Goal: Contribute content: Contribute content

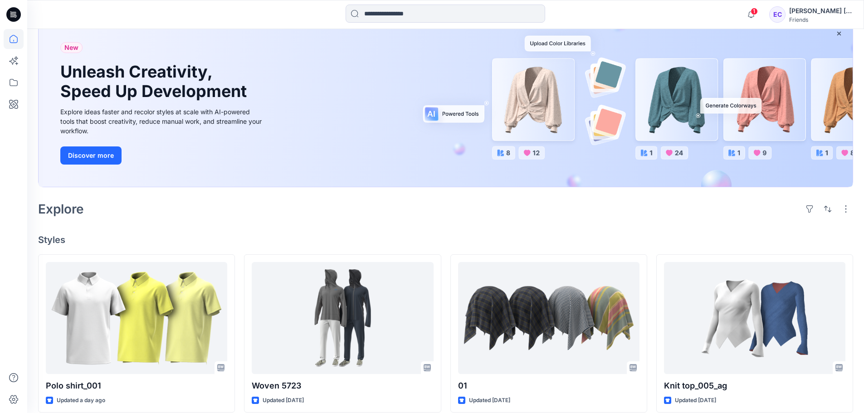
scroll to position [45, 0]
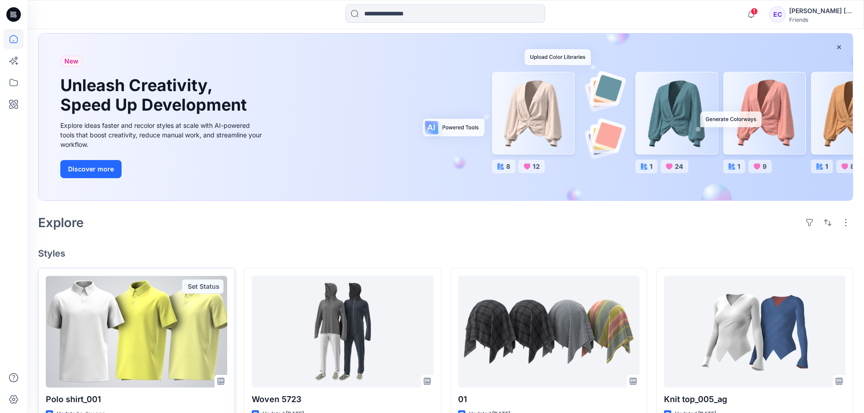
click at [204, 314] on div at bounding box center [136, 332] width 181 height 112
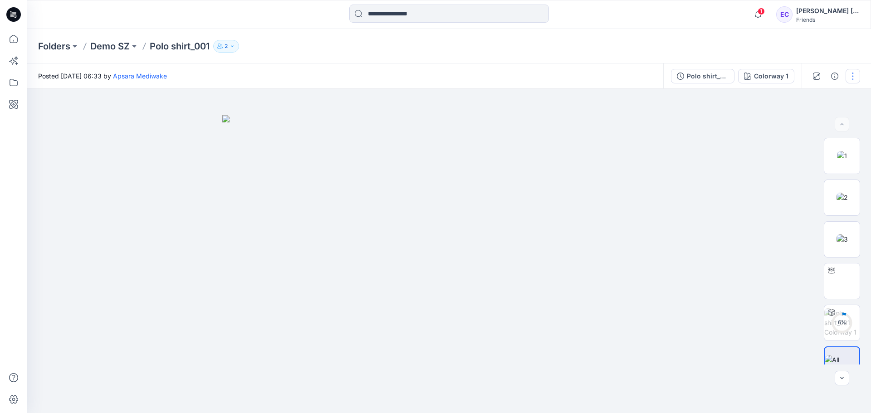
click at [856, 75] on button "button" at bounding box center [853, 76] width 15 height 15
click at [813, 122] on button "Present" at bounding box center [814, 117] width 83 height 17
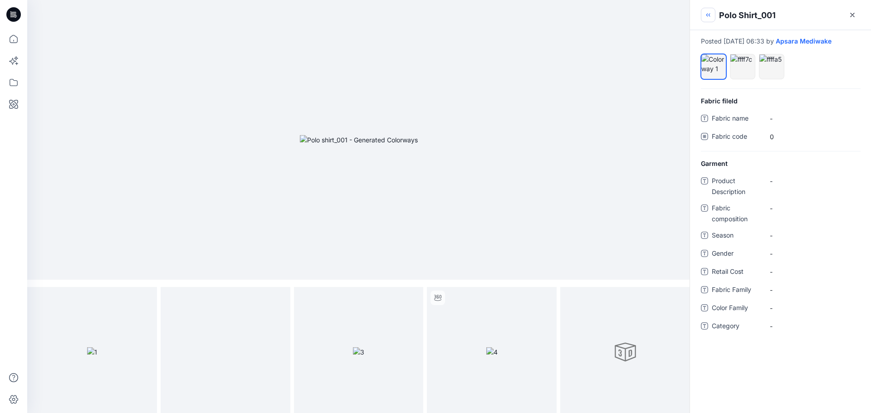
click at [713, 15] on button "button" at bounding box center [708, 15] width 15 height 15
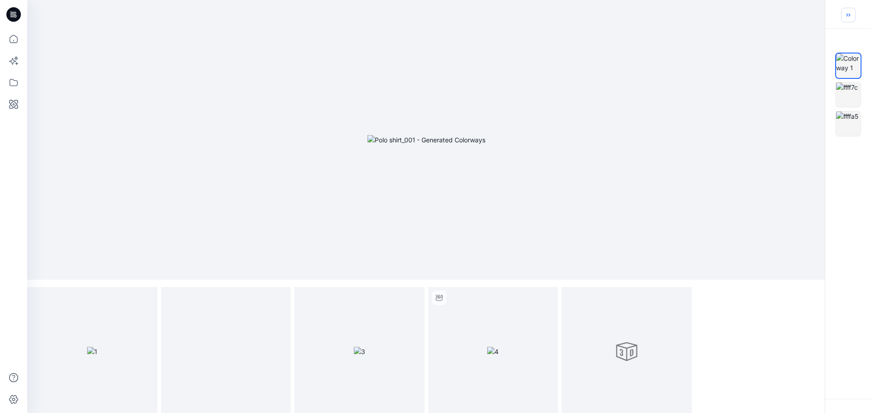
click at [852, 18] on icon "button" at bounding box center [848, 14] width 7 height 7
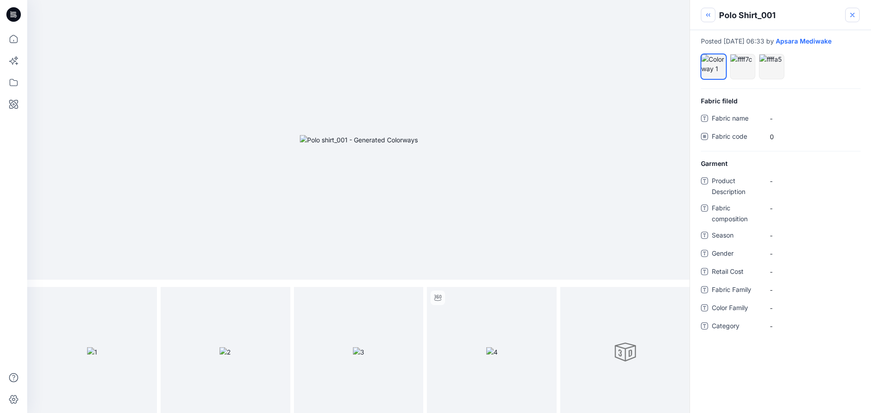
click at [852, 16] on icon at bounding box center [852, 14] width 7 height 7
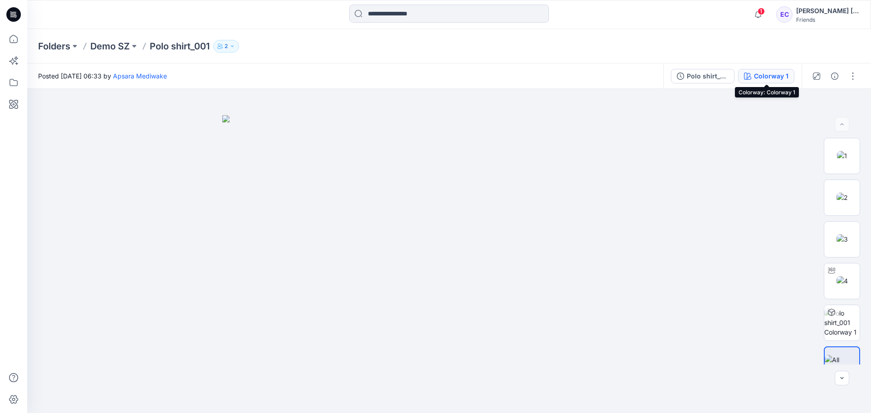
click at [779, 80] on div "Colorway 1" at bounding box center [771, 76] width 34 height 10
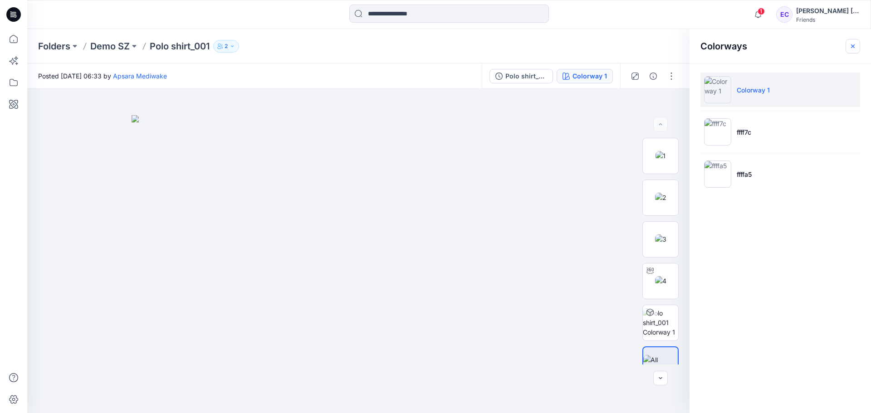
click at [855, 45] on icon "button" at bounding box center [852, 46] width 7 height 7
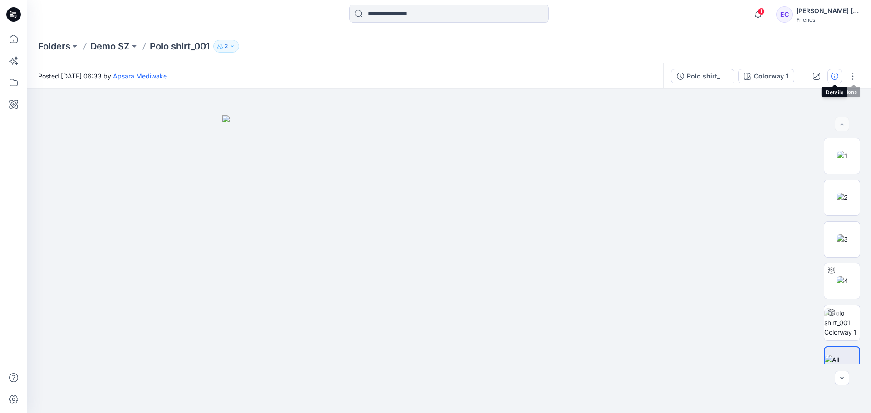
click at [832, 81] on button "button" at bounding box center [835, 76] width 15 height 15
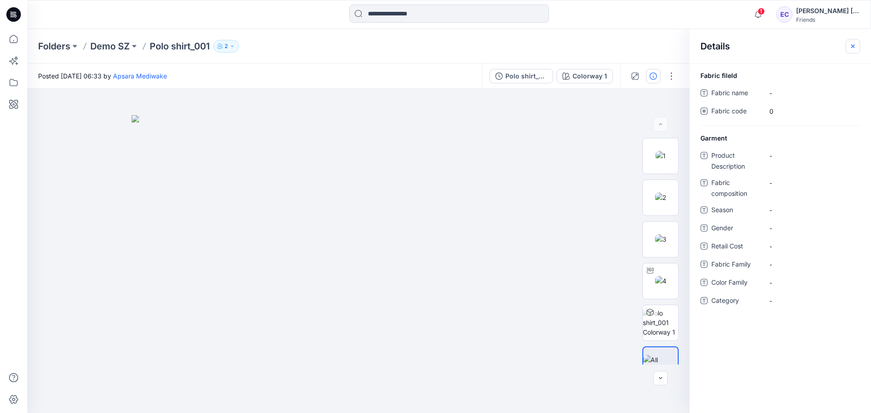
click at [852, 48] on icon "button" at bounding box center [852, 46] width 7 height 7
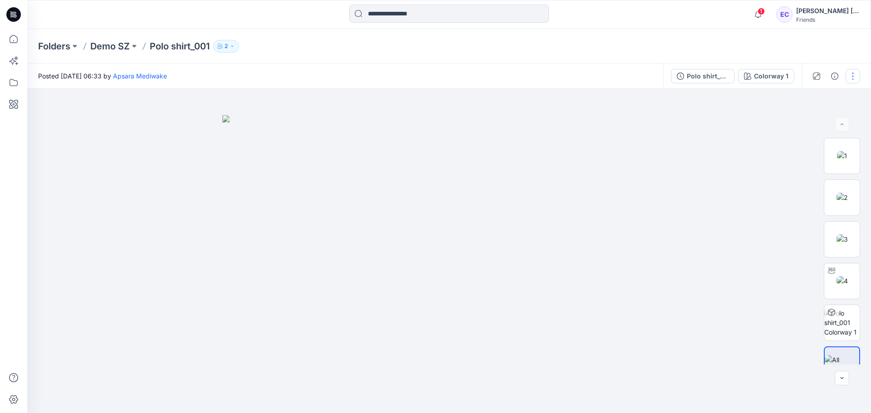
click at [849, 74] on button "button" at bounding box center [853, 76] width 15 height 15
click at [755, 138] on div at bounding box center [449, 251] width 844 height 324
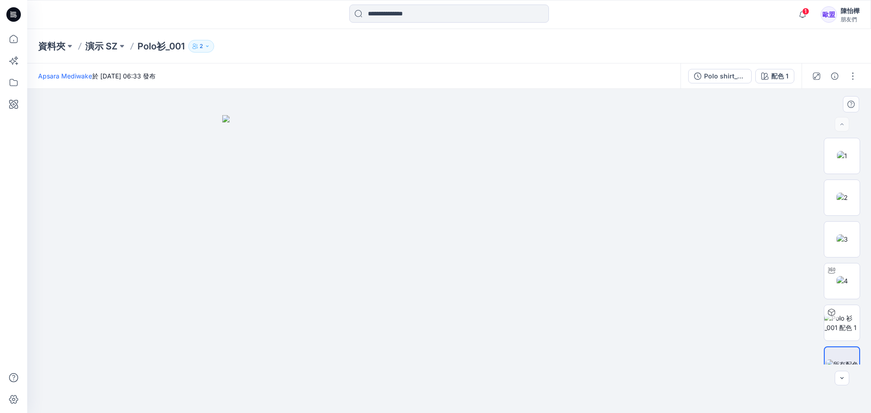
click at [731, 137] on div at bounding box center [449, 251] width 844 height 324
click at [849, 76] on button "button" at bounding box center [853, 76] width 15 height 15
click at [710, 145] on div at bounding box center [449, 251] width 844 height 324
drag, startPoint x: 713, startPoint y: 164, endPoint x: 710, endPoint y: 160, distance: 5.3
click at [715, 161] on div at bounding box center [449, 251] width 844 height 324
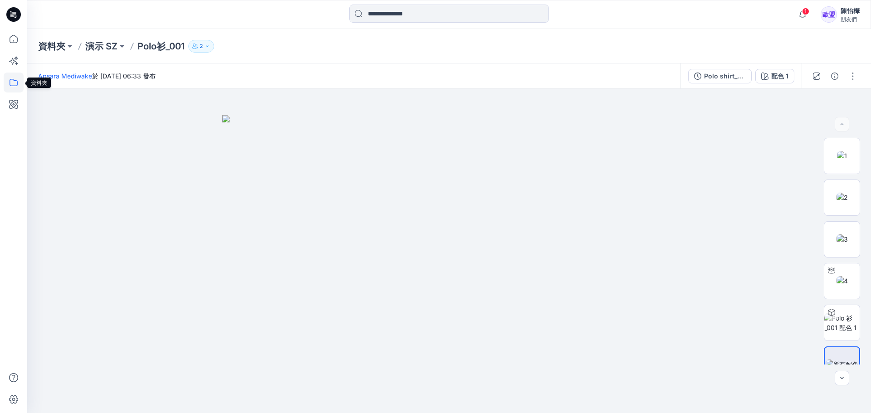
click at [8, 82] on icon at bounding box center [14, 83] width 20 height 20
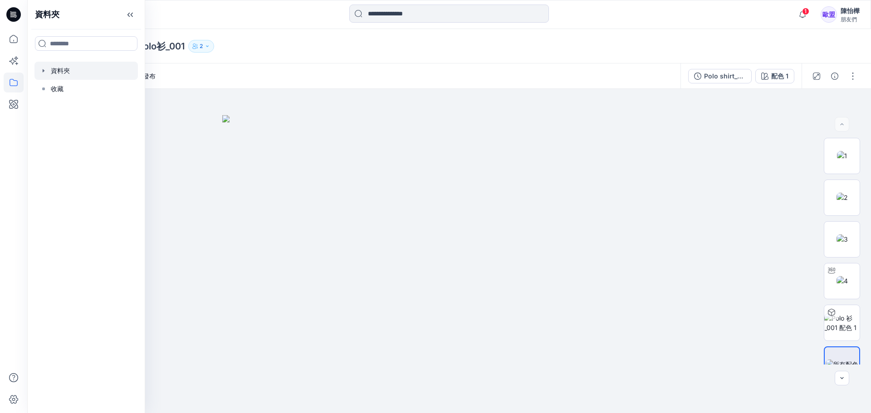
click at [83, 68] on div at bounding box center [85, 71] width 103 height 18
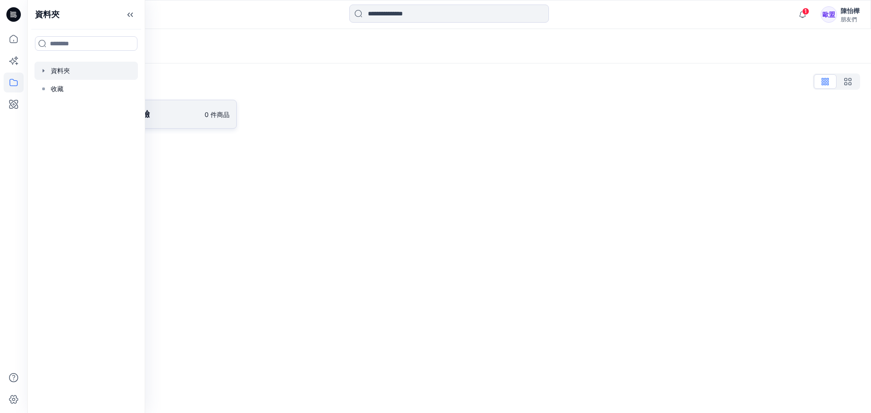
click at [182, 127] on link "TTRI-2025_09 一日體驗 0 件商品" at bounding box center [137, 114] width 199 height 29
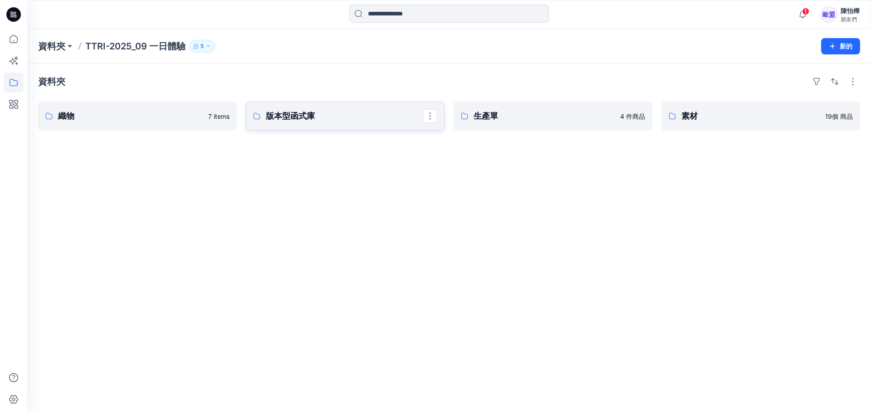
click at [293, 124] on link "版本型函式庫" at bounding box center [345, 116] width 199 height 29
click at [504, 109] on link "生產單" at bounding box center [553, 116] width 199 height 29
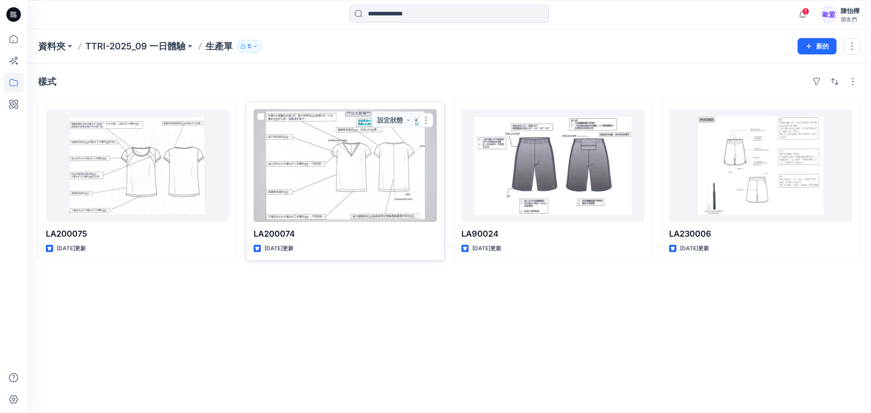
click at [387, 158] on div at bounding box center [345, 165] width 183 height 113
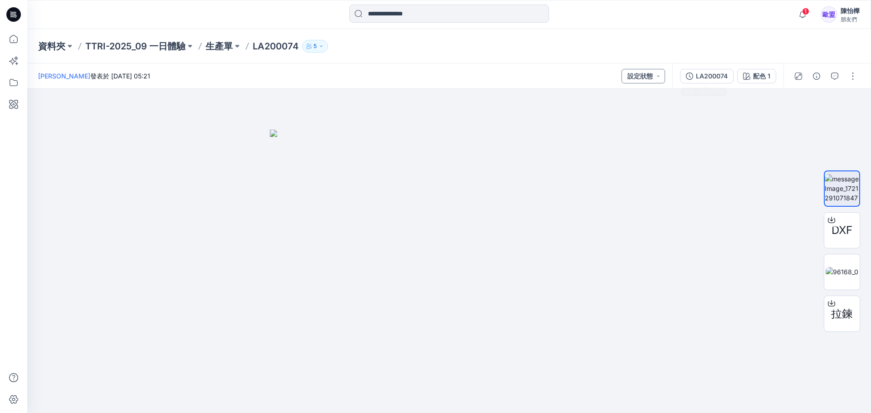
click at [665, 77] on button "設定狀態" at bounding box center [644, 76] width 44 height 15
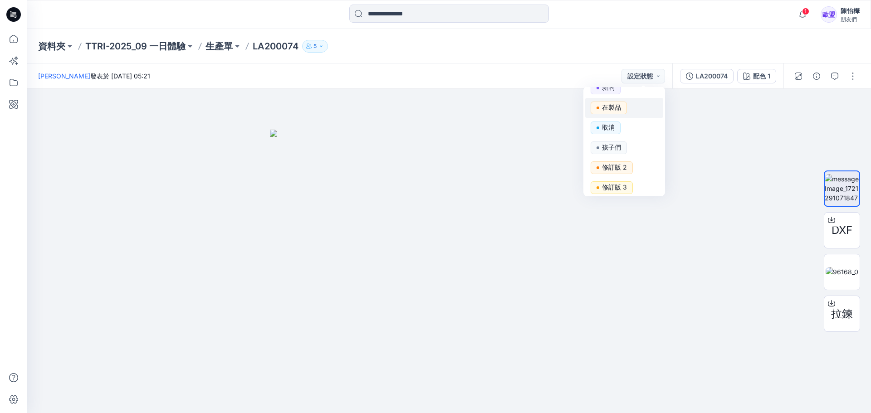
scroll to position [94, 0]
click at [710, 136] on div at bounding box center [449, 251] width 844 height 324
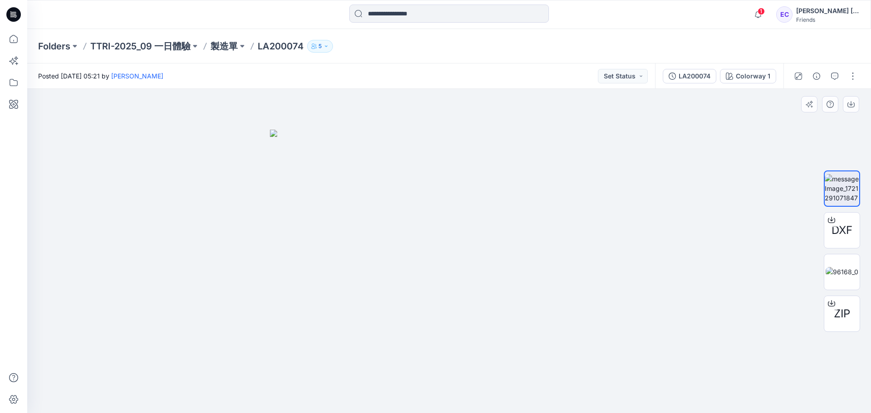
click at [727, 124] on div at bounding box center [449, 251] width 844 height 324
click at [626, 81] on button "Set Status" at bounding box center [623, 76] width 50 height 15
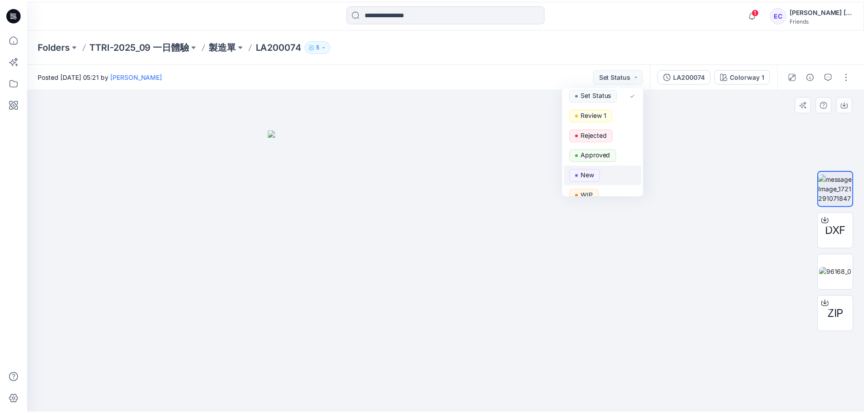
scroll to position [0, 0]
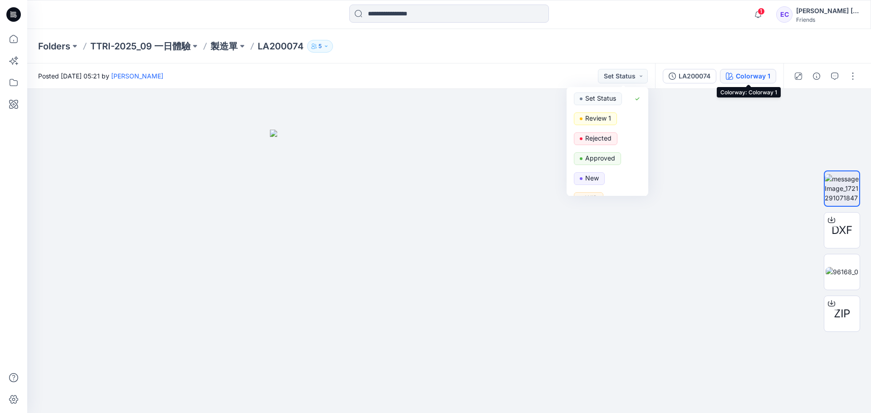
click at [742, 74] on div "Colorway 1" at bounding box center [753, 76] width 34 height 10
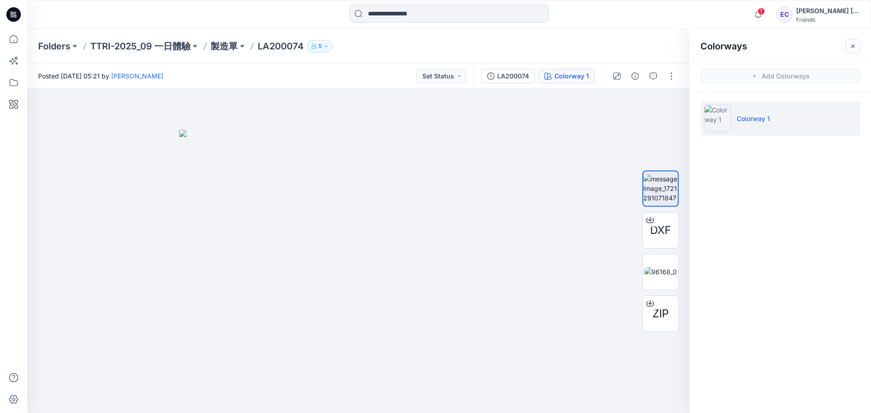
click at [858, 48] on button "button" at bounding box center [853, 46] width 15 height 15
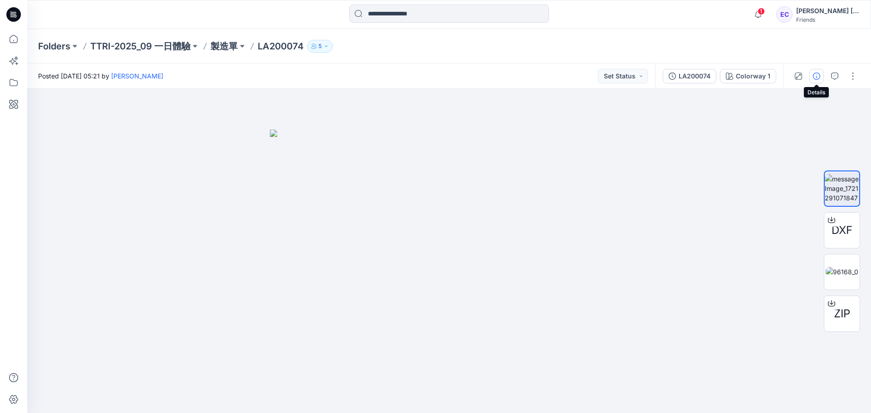
click at [820, 77] on icon "button" at bounding box center [816, 76] width 7 height 7
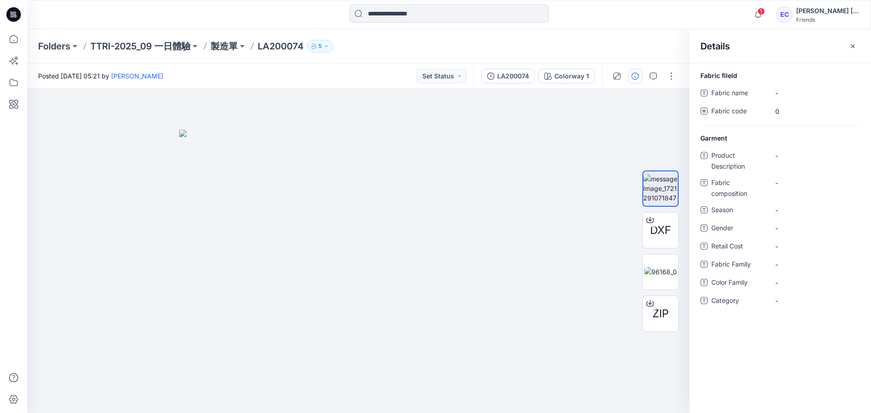
click at [858, 49] on button "button" at bounding box center [853, 46] width 15 height 15
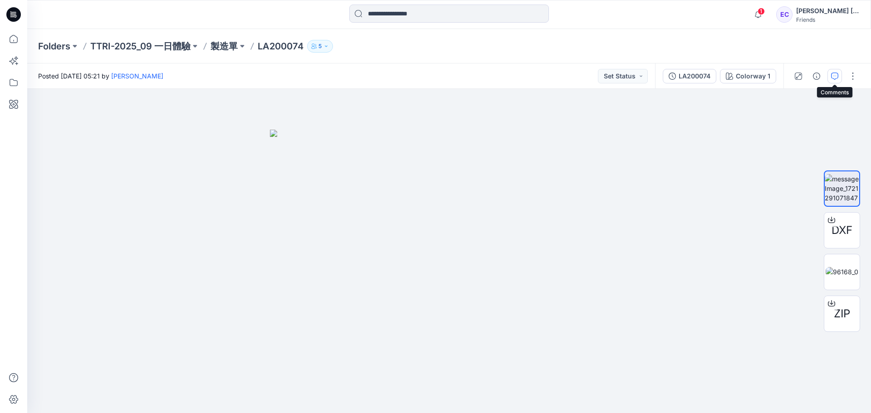
click at [829, 75] on button "button" at bounding box center [835, 76] width 15 height 15
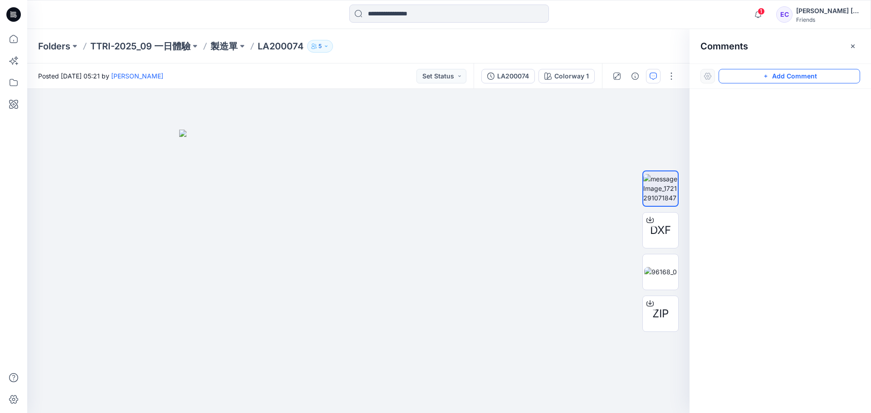
click at [757, 75] on button "Add Comment" at bounding box center [790, 76] width 142 height 15
click at [501, 201] on div "1" at bounding box center [358, 251] width 662 height 324
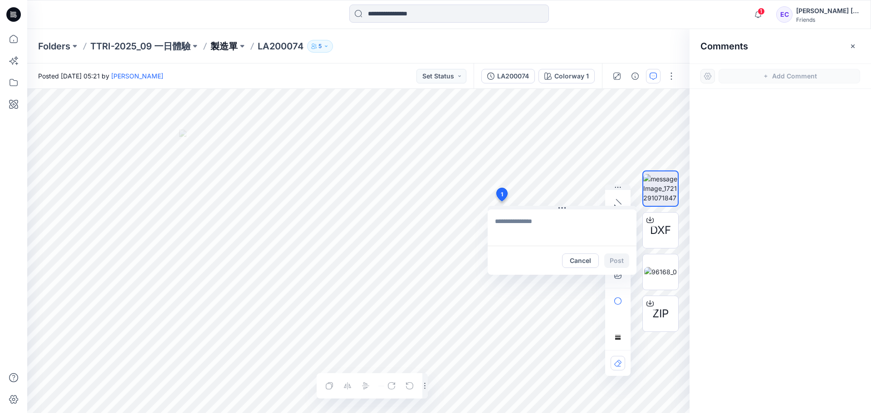
click at [229, 47] on p "製造單" at bounding box center [224, 46] width 27 height 13
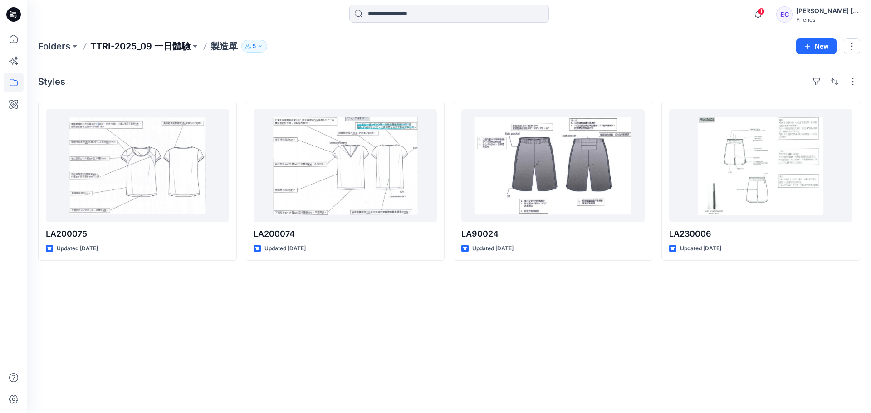
click at [186, 46] on p "TTRI-2025_09 一日體驗" at bounding box center [140, 46] width 100 height 13
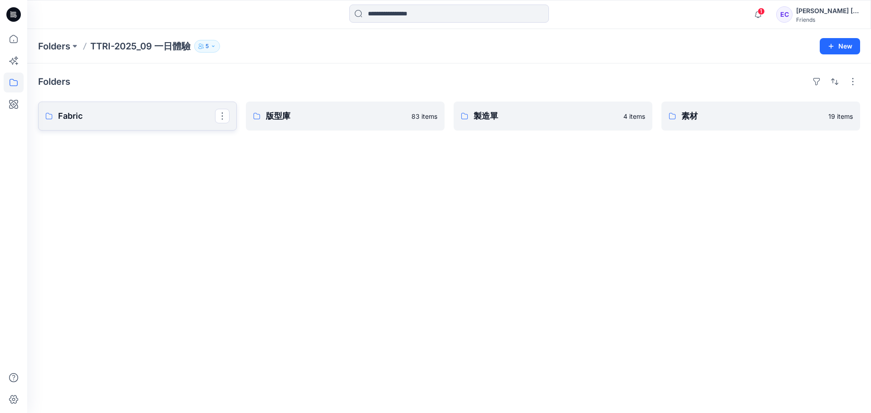
click at [185, 122] on link "Fabric" at bounding box center [137, 116] width 199 height 29
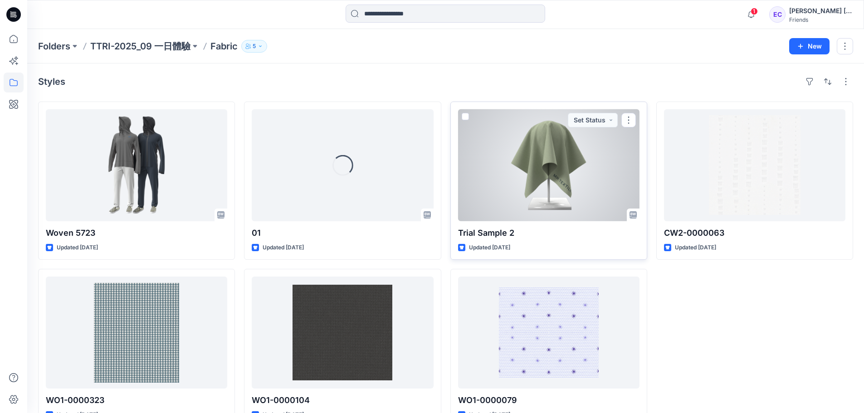
scroll to position [25, 0]
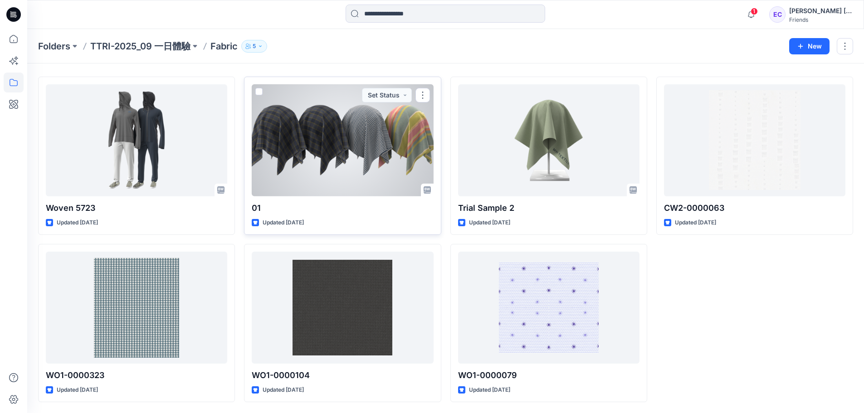
click at [374, 148] on div at bounding box center [342, 140] width 181 height 112
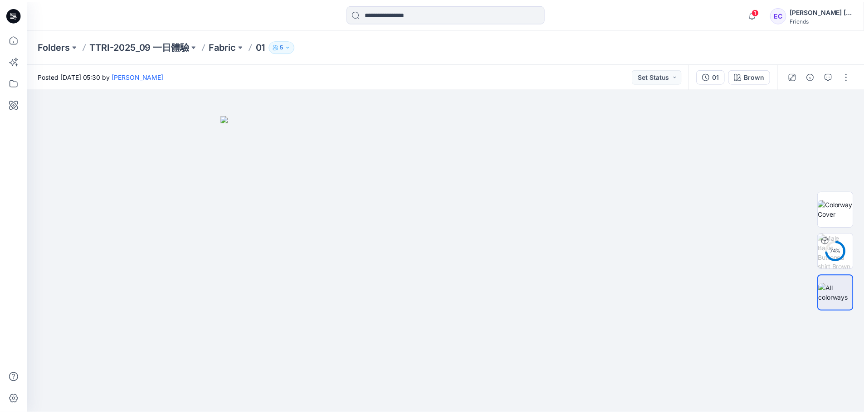
scroll to position [25, 0]
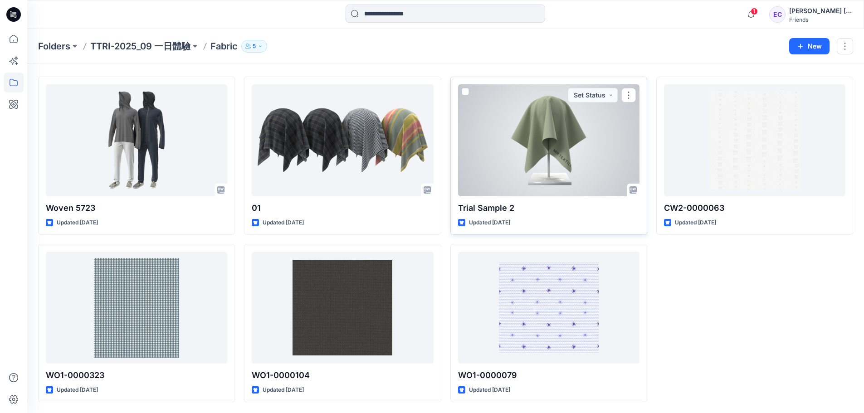
click at [524, 145] on div at bounding box center [548, 140] width 181 height 112
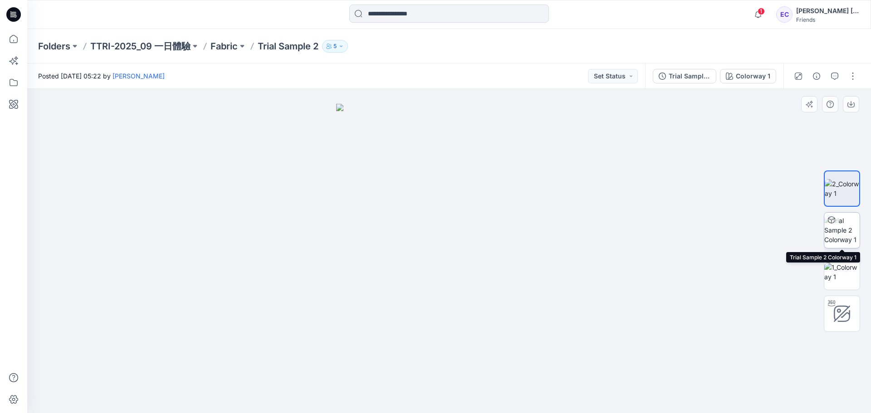
click at [847, 237] on img at bounding box center [841, 230] width 35 height 29
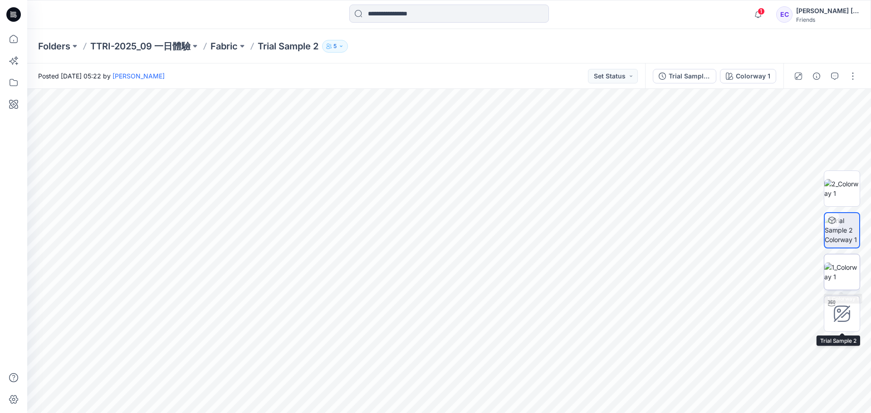
click at [833, 266] on img at bounding box center [841, 272] width 35 height 19
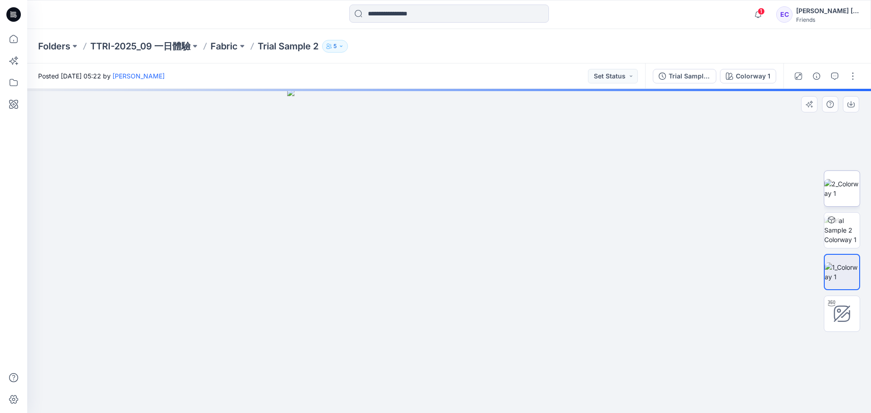
click at [852, 186] on img at bounding box center [841, 188] width 35 height 19
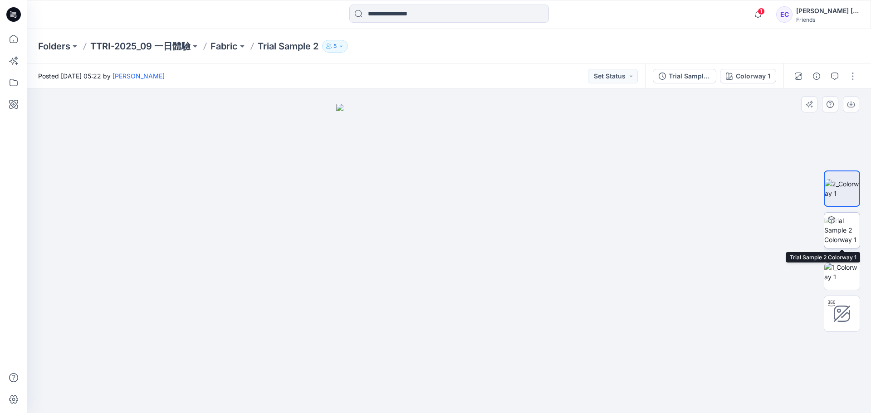
click at [844, 243] on img at bounding box center [841, 230] width 35 height 29
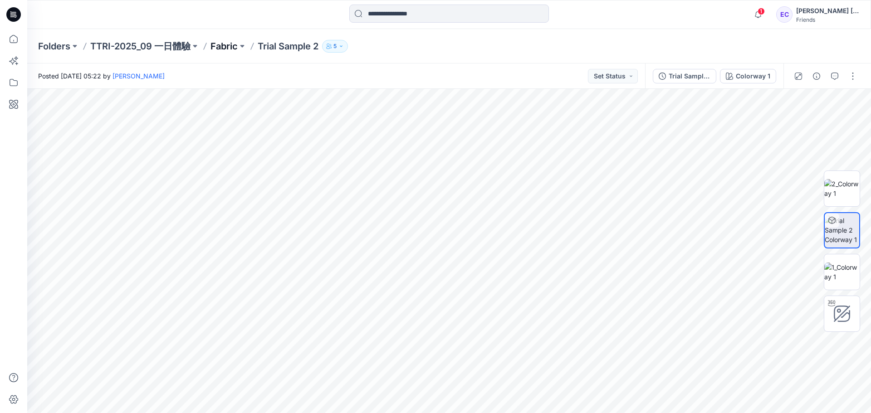
click at [235, 48] on p "Fabric" at bounding box center [224, 46] width 27 height 13
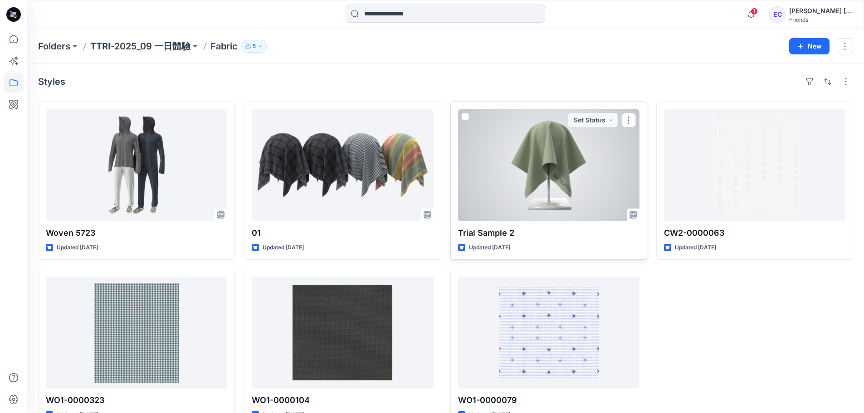
click at [534, 173] on div at bounding box center [548, 165] width 181 height 112
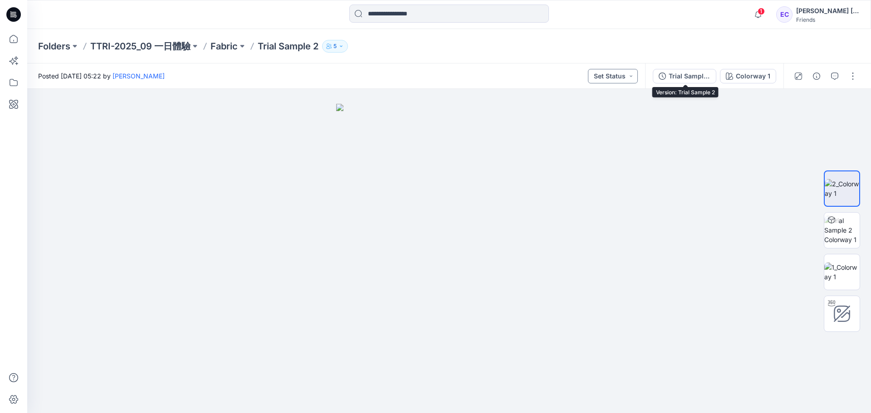
click at [622, 75] on button "Set Status" at bounding box center [613, 76] width 50 height 15
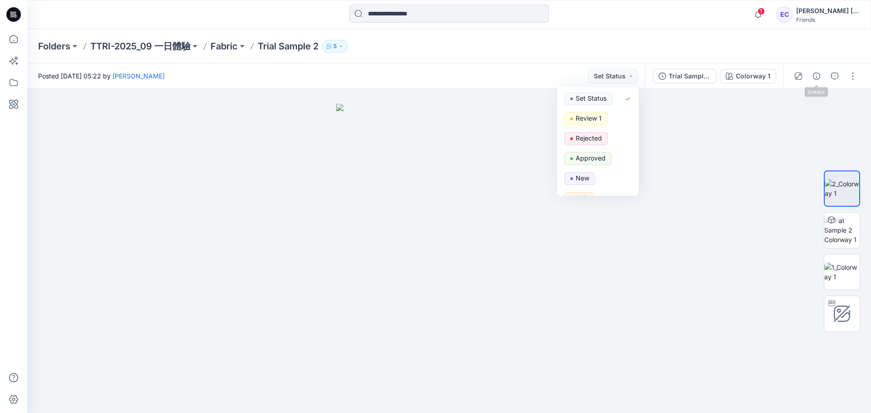
click at [808, 77] on div at bounding box center [826, 76] width 84 height 25
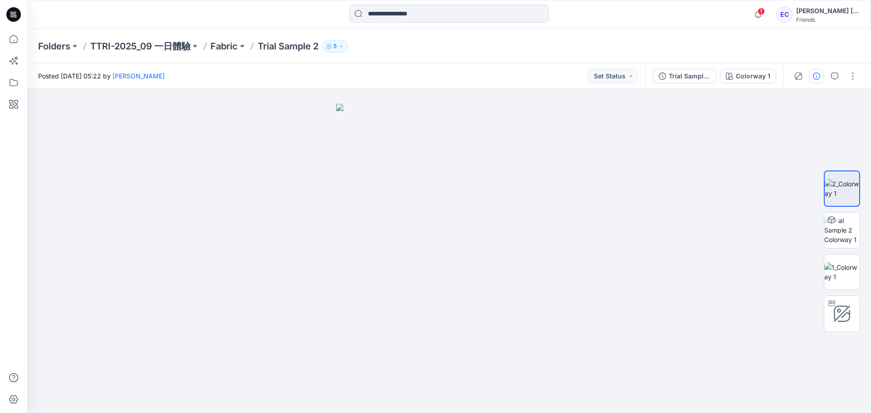
click at [813, 77] on icon "button" at bounding box center [816, 76] width 7 height 7
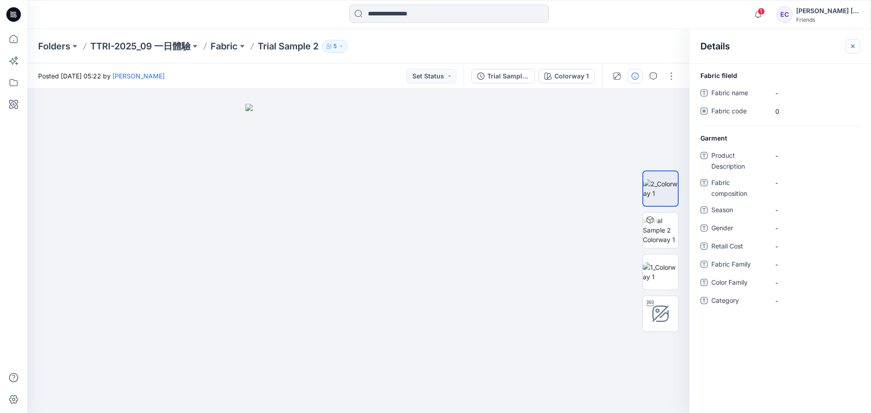
click at [853, 43] on icon "button" at bounding box center [852, 46] width 7 height 7
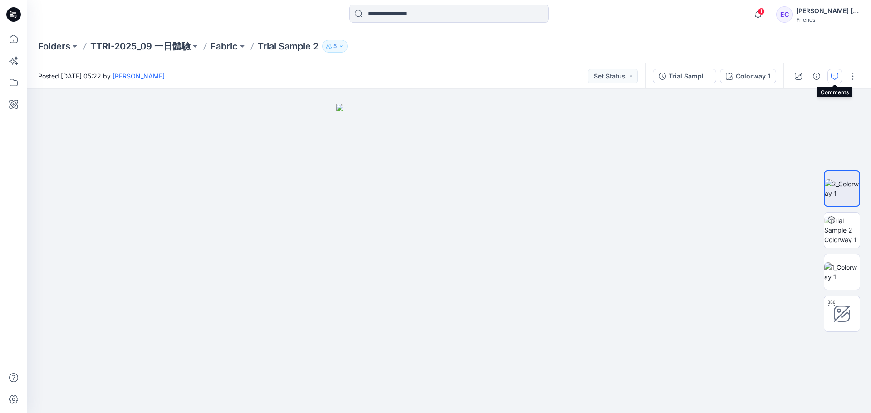
click at [834, 74] on icon "button" at bounding box center [834, 76] width 7 height 7
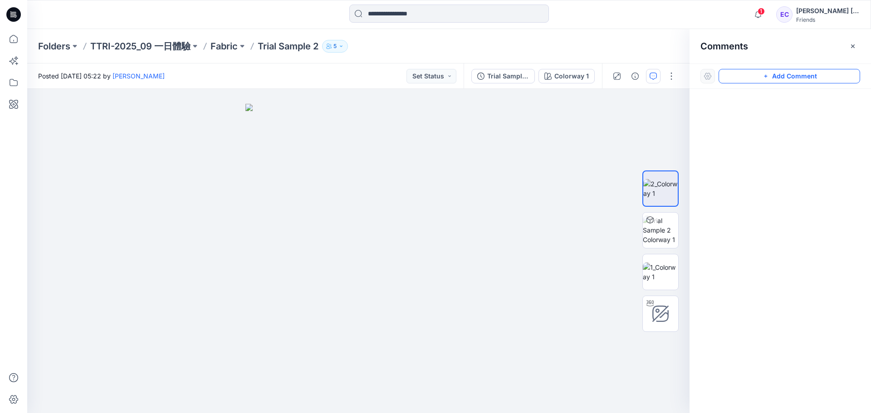
click at [773, 73] on button "Add Comment" at bounding box center [790, 76] width 142 height 15
click at [390, 288] on div "1" at bounding box center [358, 251] width 662 height 324
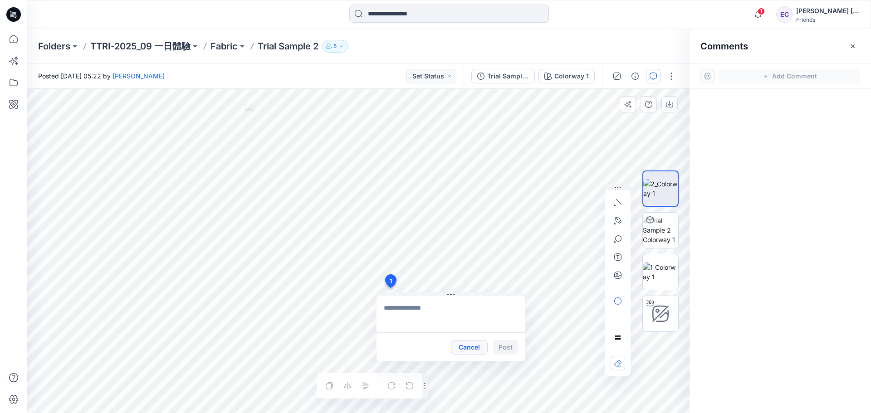
click at [461, 343] on button "Cancel" at bounding box center [469, 347] width 37 height 15
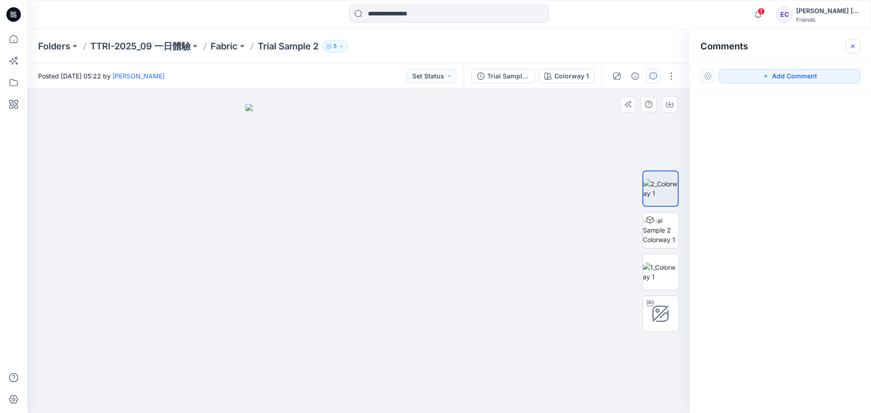
click at [849, 46] on button "button" at bounding box center [853, 46] width 15 height 15
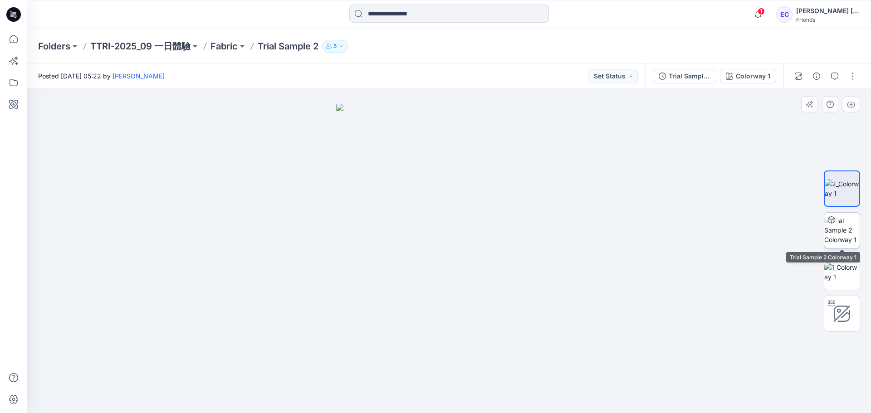
click at [852, 234] on img at bounding box center [841, 230] width 35 height 29
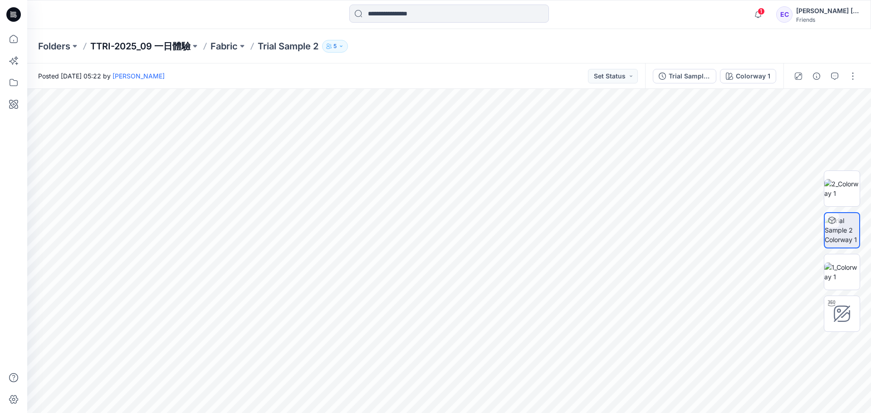
click at [187, 47] on p "TTRI-2025_09 一日體驗" at bounding box center [140, 46] width 100 height 13
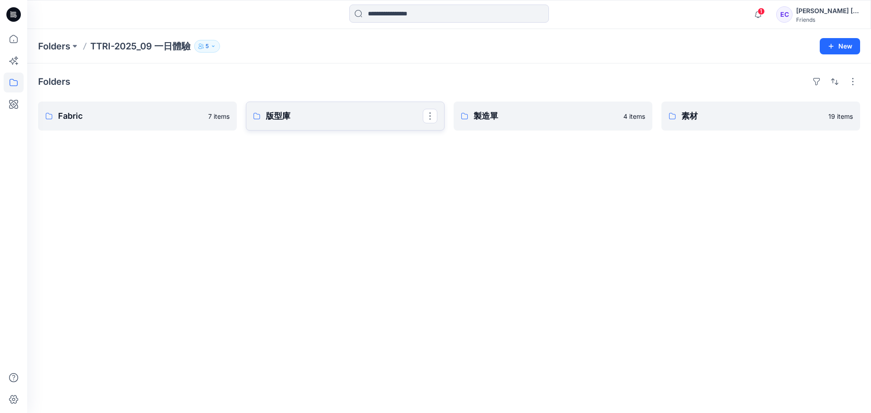
click at [286, 115] on p "版型庫" at bounding box center [344, 116] width 157 height 13
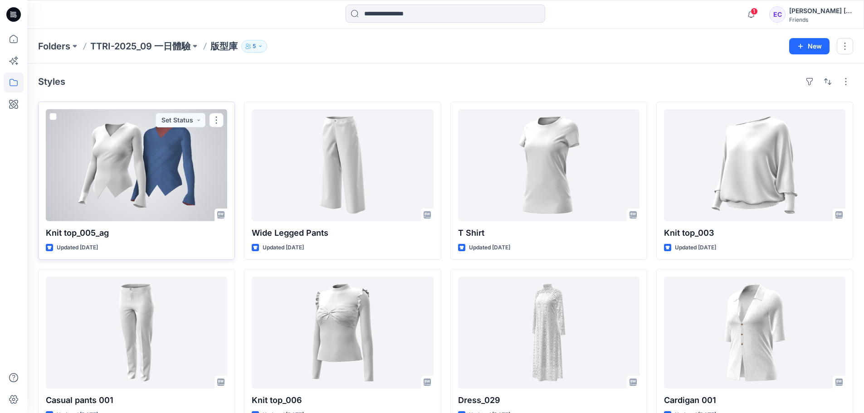
click at [190, 167] on div at bounding box center [136, 165] width 181 height 112
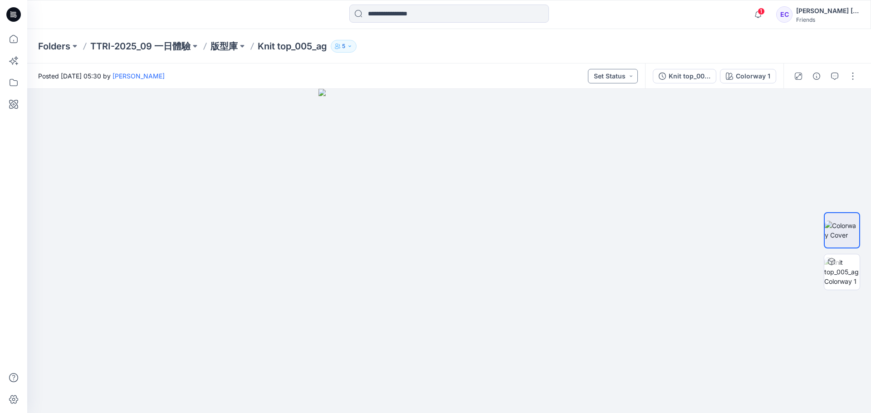
click at [631, 78] on button "Set Status" at bounding box center [613, 76] width 50 height 15
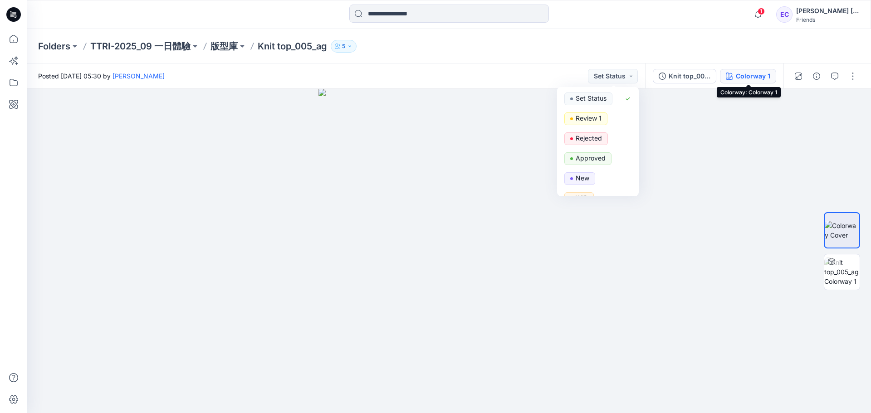
click at [730, 77] on icon "button" at bounding box center [729, 76] width 7 height 7
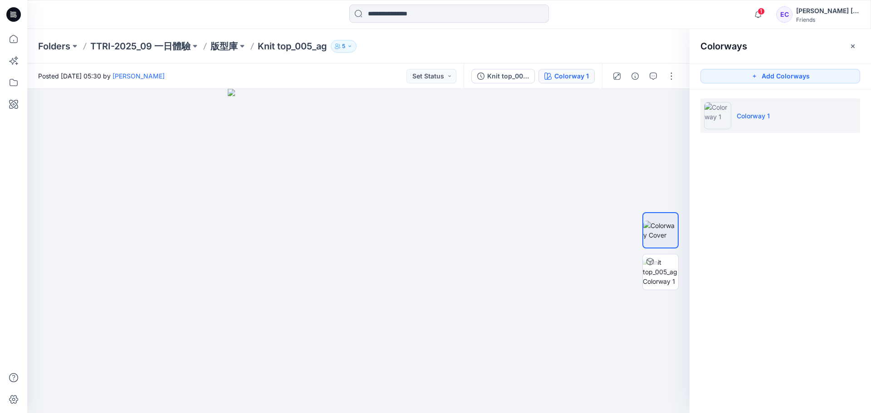
click at [764, 68] on div "Colorways Add Colorways Colorway 1" at bounding box center [780, 221] width 181 height 384
click at [764, 75] on button "Add Colorways" at bounding box center [780, 76] width 160 height 15
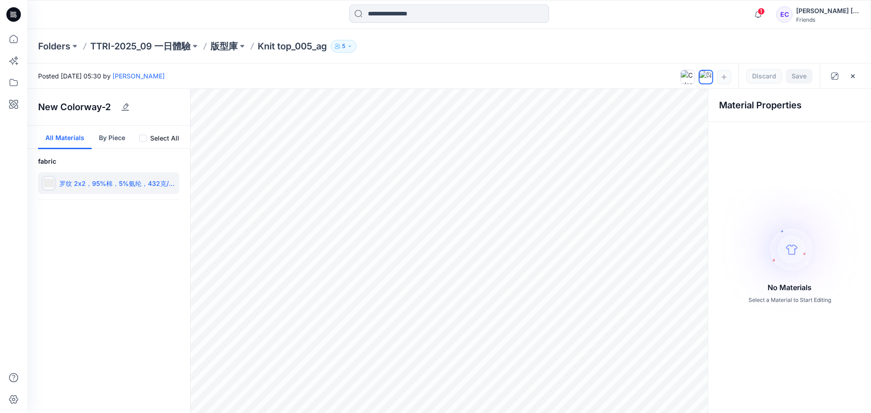
click at [115, 175] on div "罗纹 2x2，95%棉，5%氨纶，432克/m2" at bounding box center [108, 183] width 141 height 22
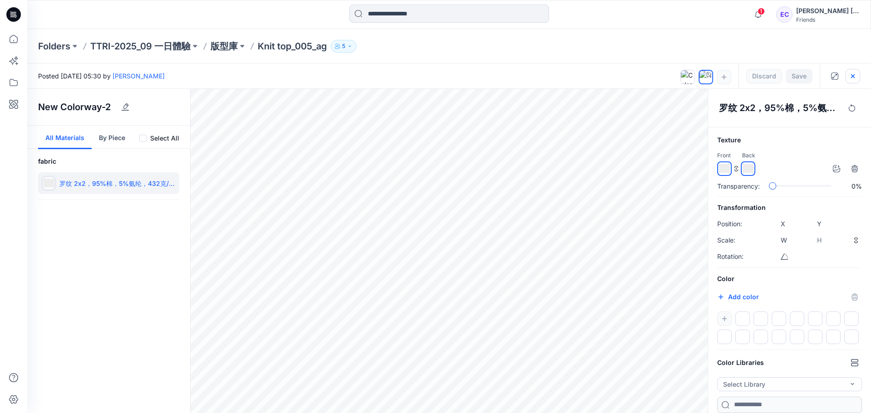
click at [847, 75] on button "button" at bounding box center [853, 76] width 15 height 15
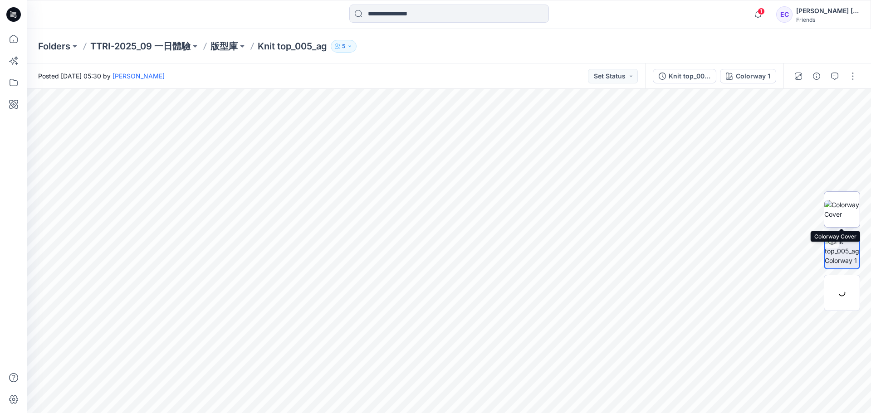
click at [852, 206] on img at bounding box center [841, 209] width 35 height 19
click at [511, 216] on img at bounding box center [449, 251] width 262 height 324
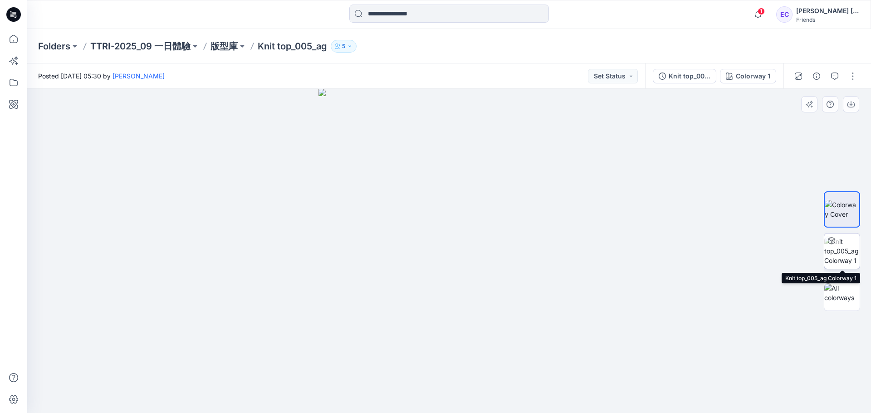
click at [836, 255] on img at bounding box center [841, 251] width 35 height 29
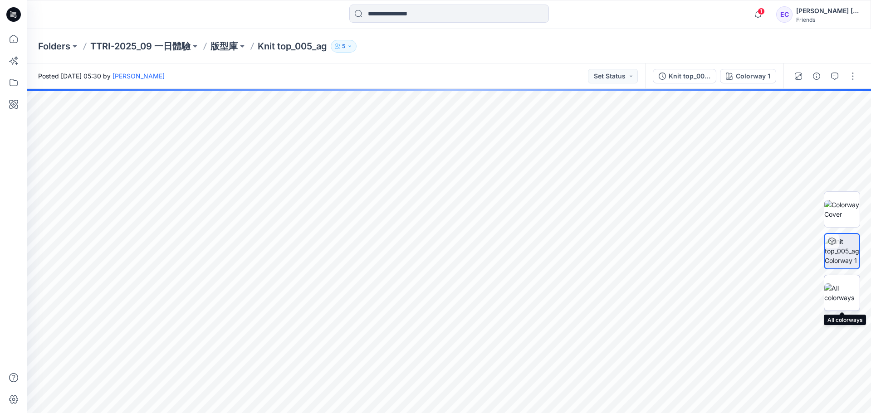
click at [838, 286] on img at bounding box center [841, 293] width 35 height 19
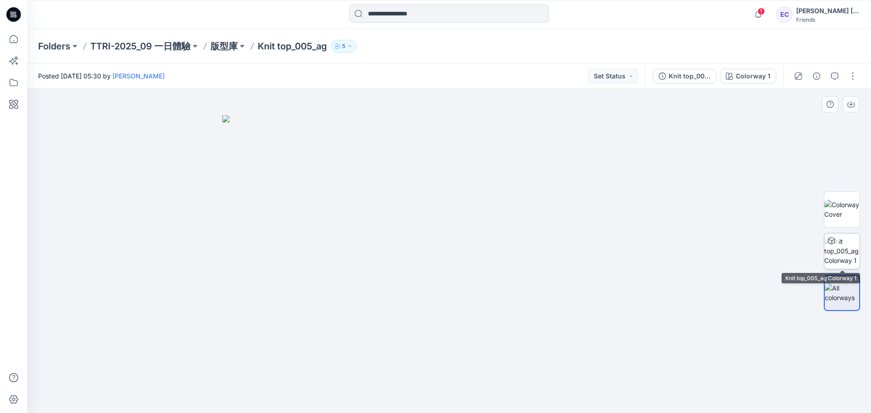
click at [839, 251] on img at bounding box center [841, 251] width 35 height 29
click at [813, 87] on div at bounding box center [826, 76] width 84 height 25
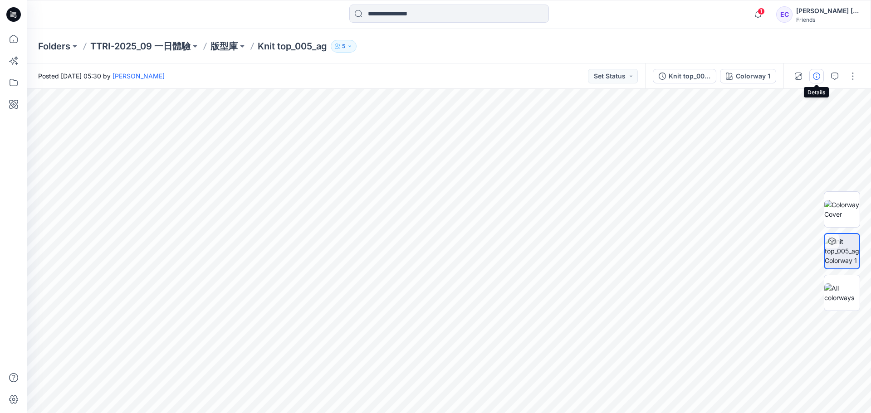
click at [818, 82] on button "button" at bounding box center [816, 76] width 15 height 15
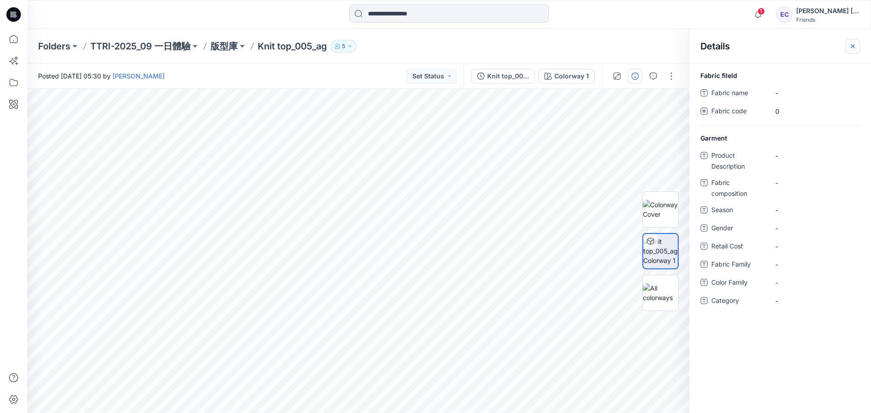
click at [857, 46] on button "button" at bounding box center [853, 46] width 15 height 15
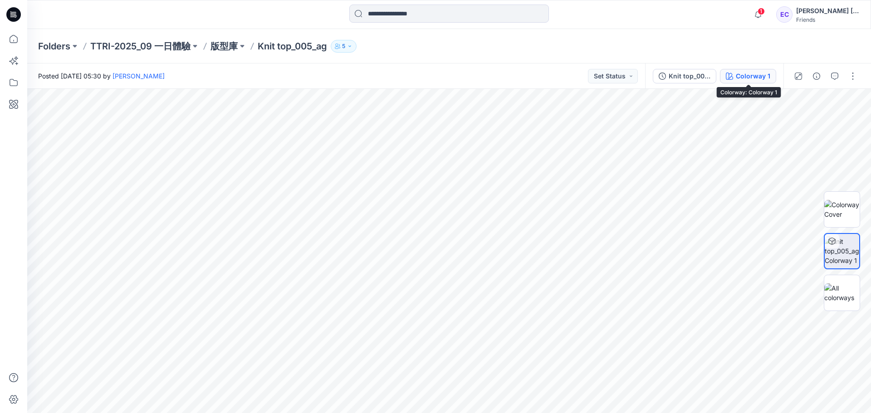
click at [741, 76] on div "Colorway 1" at bounding box center [753, 76] width 34 height 10
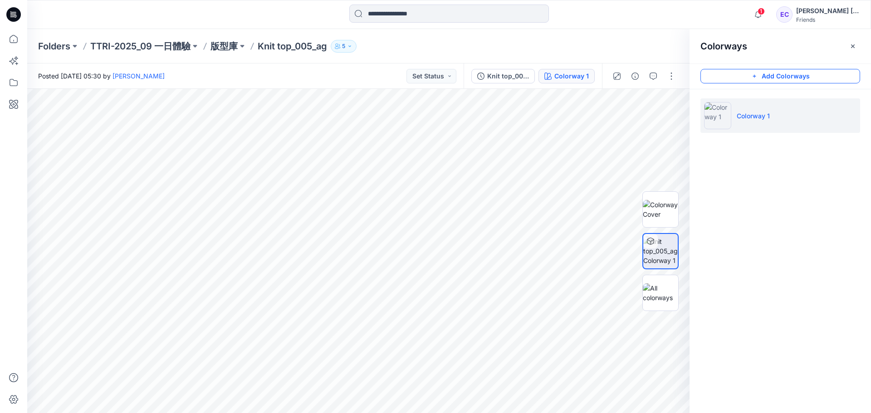
click at [745, 75] on button "Add Colorways" at bounding box center [780, 76] width 160 height 15
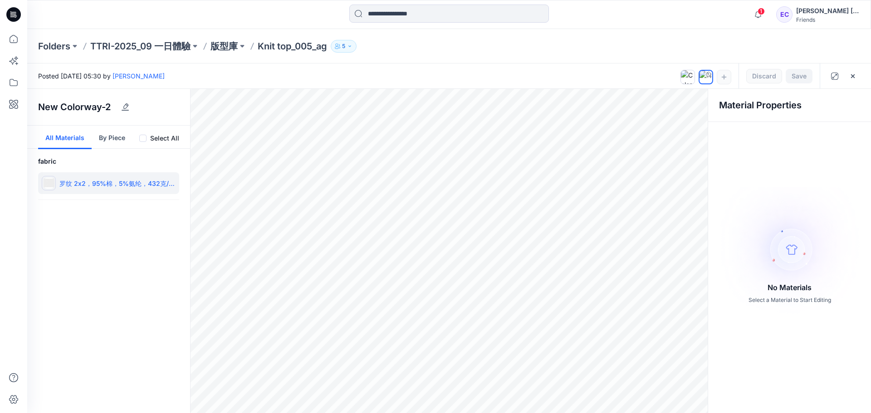
click at [102, 177] on div "罗纹 2x2，95%棉，5%氨纶，432克/m2" at bounding box center [108, 183] width 141 height 22
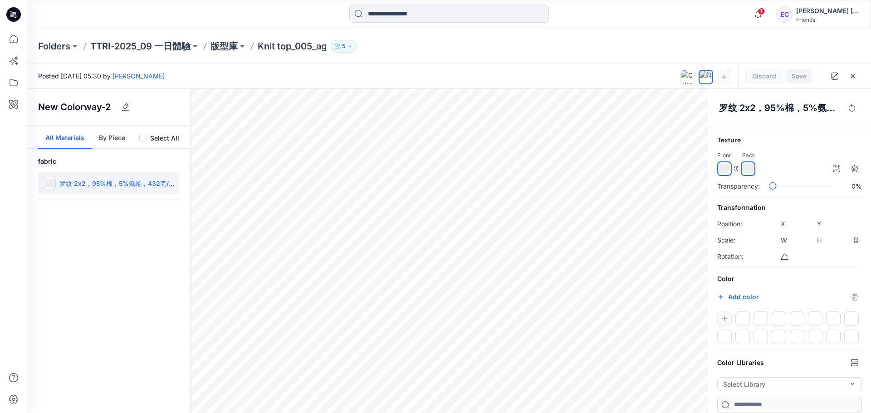
click at [728, 168] on img at bounding box center [724, 168] width 11 height 11
click at [728, 322] on div at bounding box center [789, 328] width 145 height 33
click at [725, 318] on div at bounding box center [789, 328] width 145 height 33
click at [723, 298] on icon "button" at bounding box center [720, 297] width 7 height 7
click at [754, 307] on div "Color #acc1dd *******" at bounding box center [789, 309] width 145 height 71
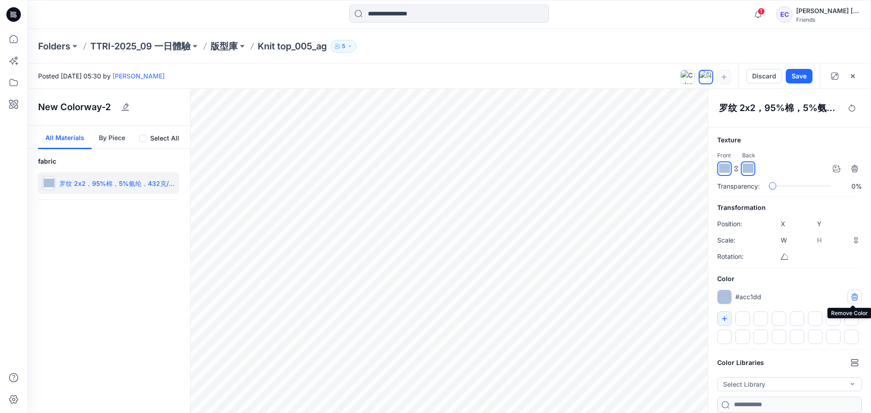
click at [855, 296] on icon "button" at bounding box center [854, 297] width 7 height 7
click at [726, 296] on input "*******" at bounding box center [730, 298] width 11 height 9
type input "*******"
click at [857, 284] on h6 "Color" at bounding box center [789, 279] width 145 height 11
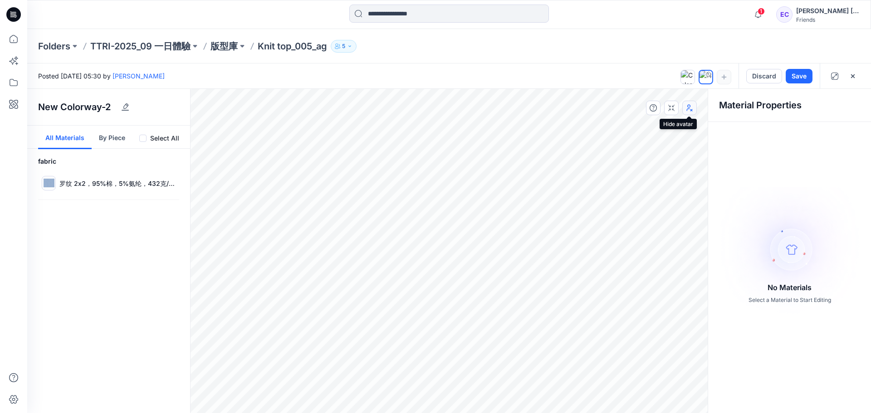
click at [695, 114] on button "button" at bounding box center [689, 108] width 15 height 15
click at [124, 196] on div "fabric 罗纹 2x2，95%棉，5%氨纶，432克/m2" at bounding box center [108, 178] width 163 height 44
click at [123, 189] on div "罗纹 2x2，95%棉，5%氨纶，432克/m2" at bounding box center [108, 183] width 141 height 22
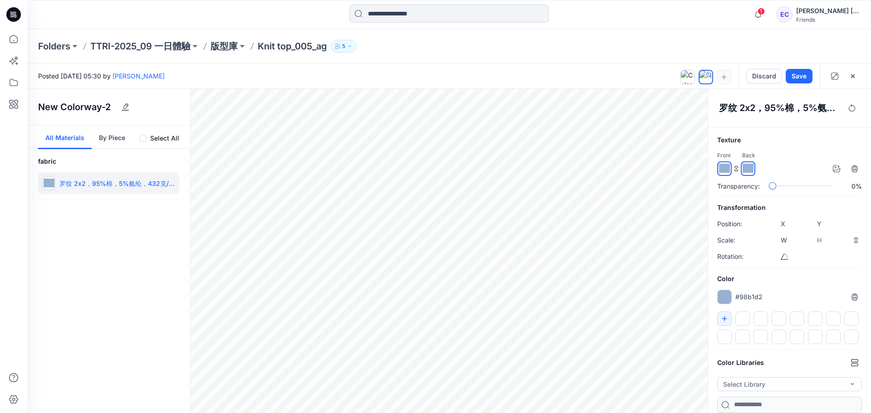
click at [749, 170] on img at bounding box center [748, 168] width 11 height 11
click at [725, 316] on icon "button" at bounding box center [724, 318] width 7 height 7
click at [725, 321] on icon "button" at bounding box center [724, 318] width 7 height 7
click at [726, 300] on div at bounding box center [724, 297] width 15 height 15
type input "*******"
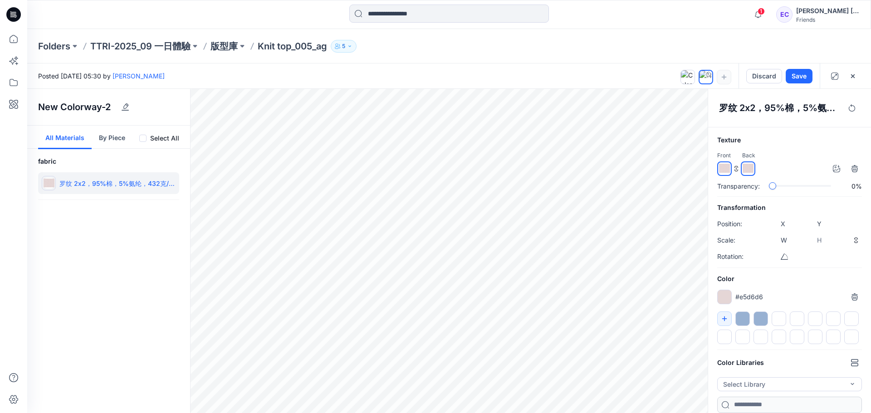
click at [737, 167] on icon at bounding box center [736, 168] width 5 height 5
click at [728, 170] on img at bounding box center [724, 168] width 11 height 11
click at [743, 320] on div at bounding box center [742, 319] width 15 height 15
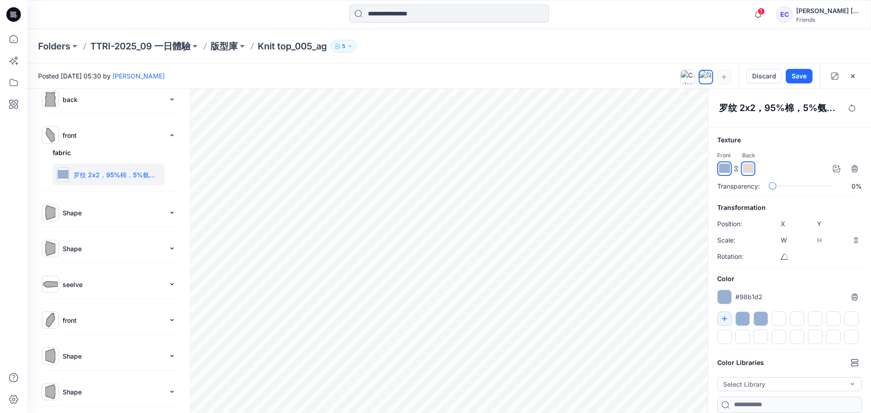
scroll to position [107, 0]
click at [852, 80] on button "button" at bounding box center [853, 76] width 15 height 15
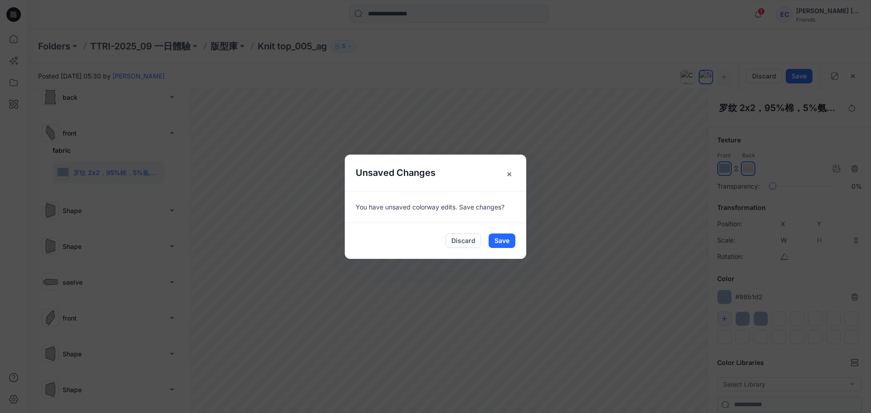
click at [503, 248] on div "Discard Save" at bounding box center [435, 241] width 181 height 36
click at [474, 241] on button "Discard" at bounding box center [464, 241] width 36 height 15
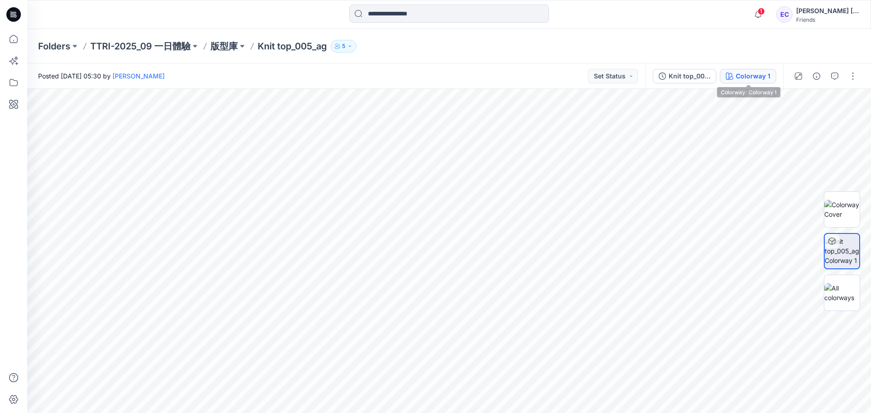
click at [747, 80] on div "Colorway 1" at bounding box center [753, 76] width 34 height 10
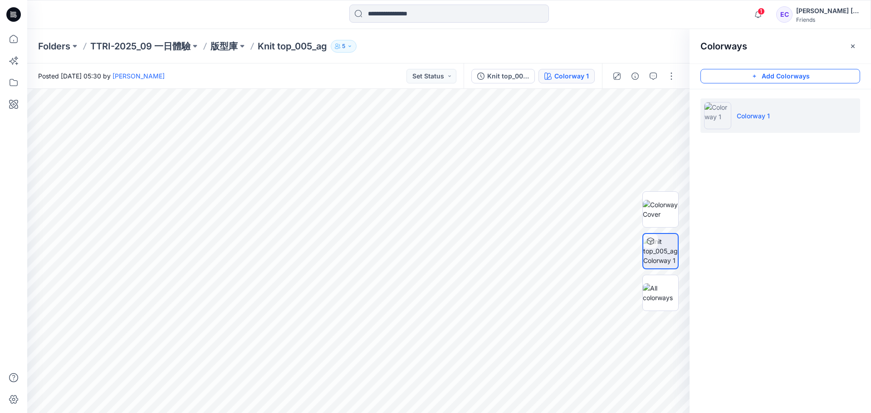
click at [769, 76] on button "Add Colorways" at bounding box center [780, 76] width 160 height 15
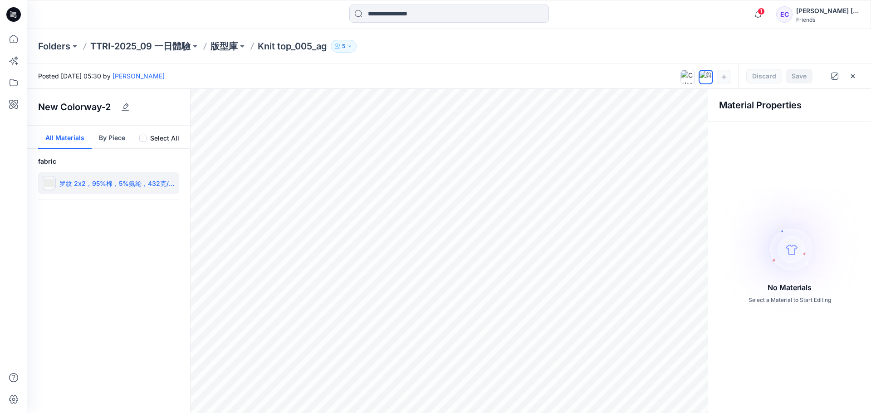
click at [156, 191] on div "罗纹 2x2，95%棉，5%氨纶，432克/m2" at bounding box center [108, 183] width 141 height 22
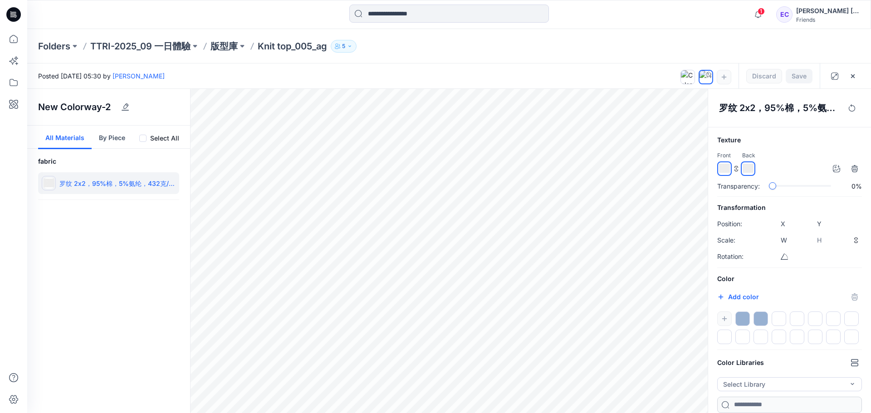
click at [746, 167] on img at bounding box center [748, 168] width 11 height 11
click at [759, 316] on div at bounding box center [761, 319] width 15 height 15
click at [727, 317] on icon "button" at bounding box center [724, 318] width 7 height 7
click at [852, 290] on button "button" at bounding box center [854, 297] width 15 height 15
click at [721, 296] on icon "button" at bounding box center [720, 297] width 7 height 7
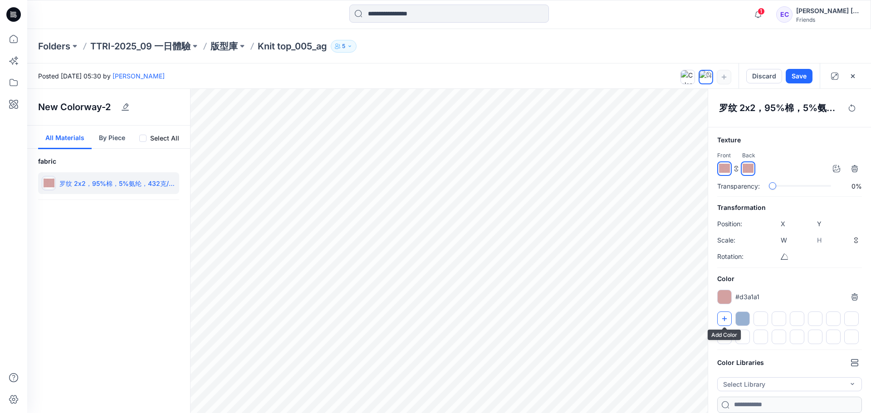
type input "*******"
click at [724, 318] on icon "button" at bounding box center [724, 318] width 7 height 7
click at [723, 295] on div at bounding box center [724, 297] width 15 height 15
click at [723, 317] on icon "button" at bounding box center [724, 318] width 7 height 7
click at [739, 167] on div at bounding box center [736, 169] width 38 height 15
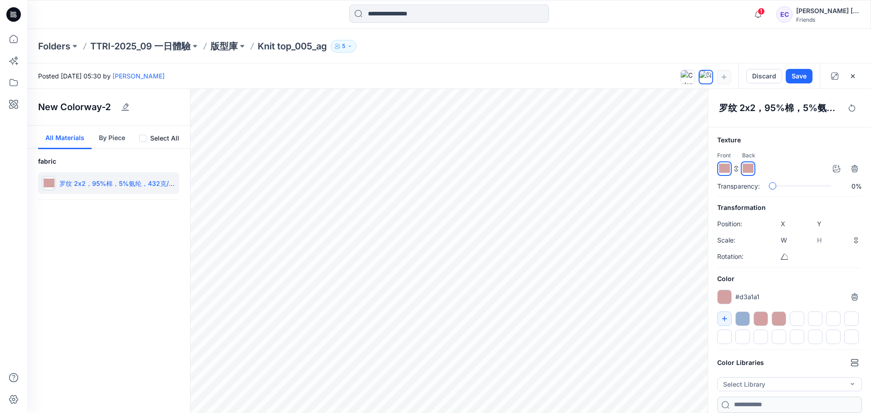
click at [734, 167] on icon at bounding box center [736, 168] width 5 height 5
click at [778, 317] on div at bounding box center [779, 319] width 15 height 15
click at [852, 296] on icon "button" at bounding box center [854, 297] width 7 height 7
click at [781, 320] on div at bounding box center [779, 319] width 15 height 15
click at [851, 297] on icon "button" at bounding box center [854, 297] width 7 height 7
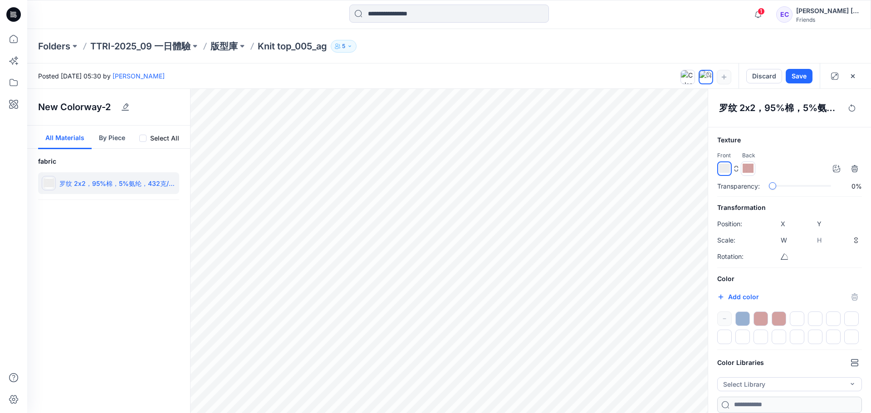
click at [740, 318] on div at bounding box center [742, 319] width 15 height 15
click at [748, 171] on img at bounding box center [748, 168] width 11 height 11
click at [760, 323] on div at bounding box center [761, 319] width 15 height 15
click at [779, 320] on div at bounding box center [779, 319] width 15 height 15
click at [854, 295] on icon "button" at bounding box center [854, 297] width 7 height 7
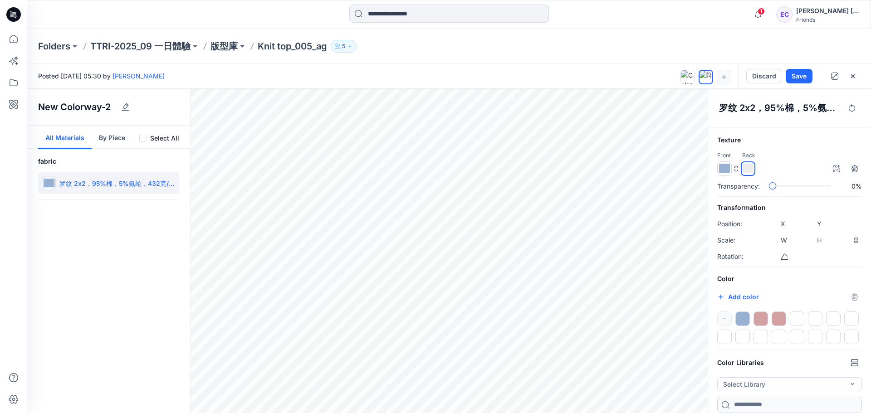
click at [782, 318] on div at bounding box center [779, 319] width 15 height 15
click at [853, 294] on icon "button" at bounding box center [855, 297] width 6 height 6
click at [783, 320] on div at bounding box center [779, 319] width 15 height 15
click at [851, 299] on icon "button" at bounding box center [854, 297] width 7 height 7
click at [774, 319] on div at bounding box center [779, 319] width 15 height 15
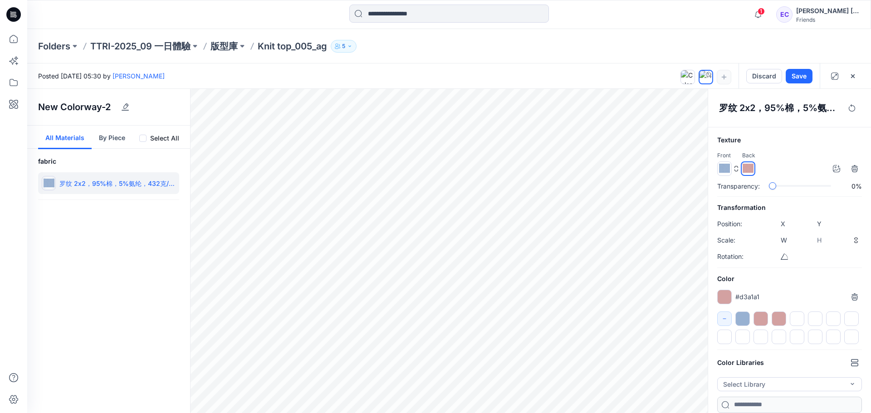
click at [759, 320] on div at bounding box center [761, 319] width 15 height 15
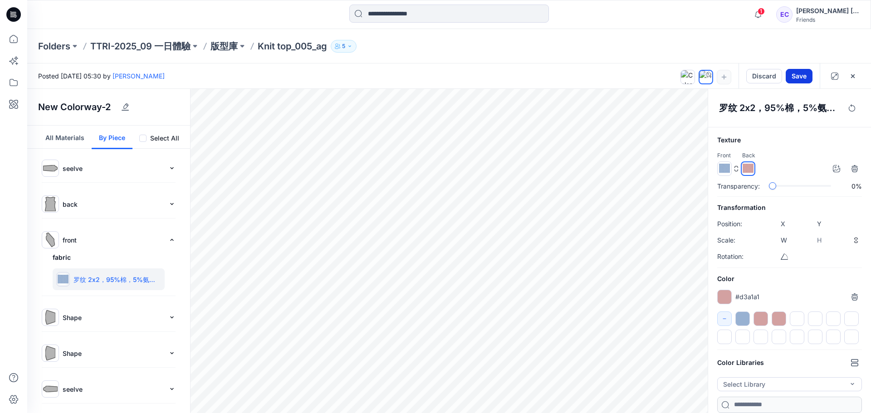
click at [800, 74] on button "Save" at bounding box center [799, 76] width 27 height 15
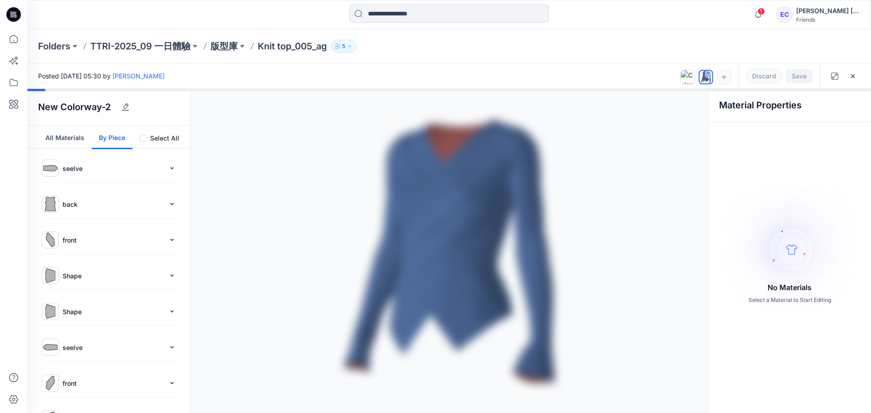
click at [617, 145] on div at bounding box center [449, 251] width 844 height 324
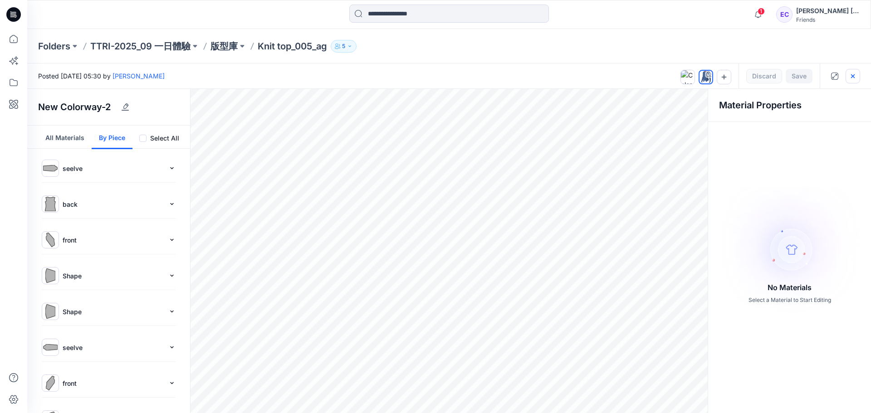
click at [852, 78] on icon "button" at bounding box center [852, 76] width 7 height 7
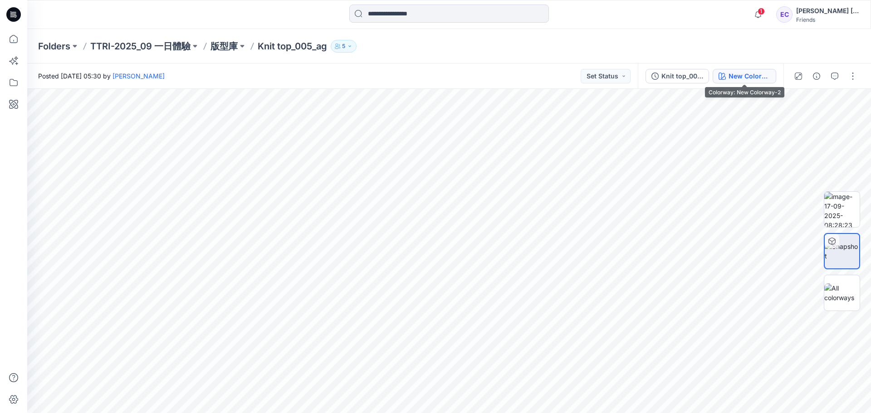
click at [736, 79] on div "New Colorway-2" at bounding box center [750, 76] width 42 height 10
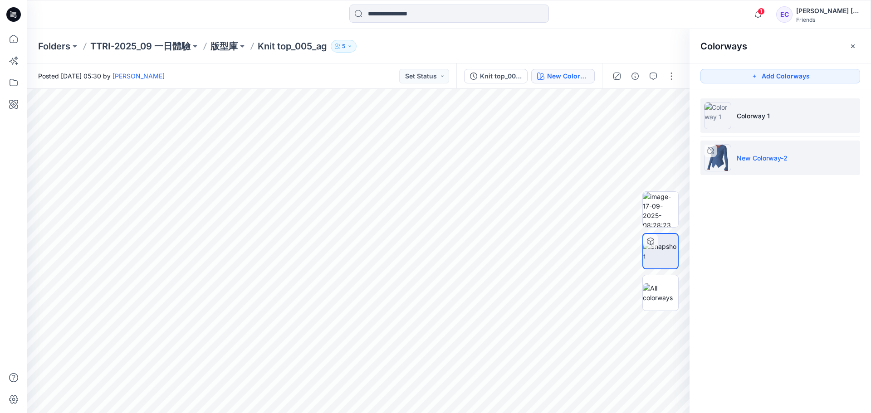
click at [752, 120] on p "Colorway 1" at bounding box center [753, 116] width 33 height 10
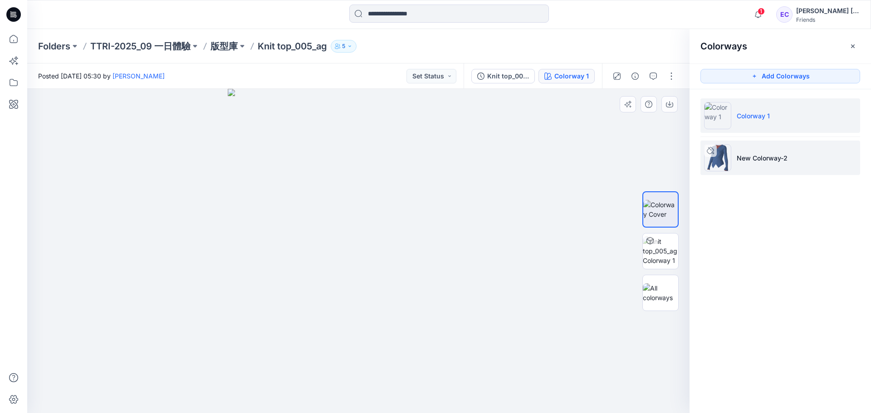
click at [738, 156] on p "New Colorway-2" at bounding box center [762, 158] width 51 height 10
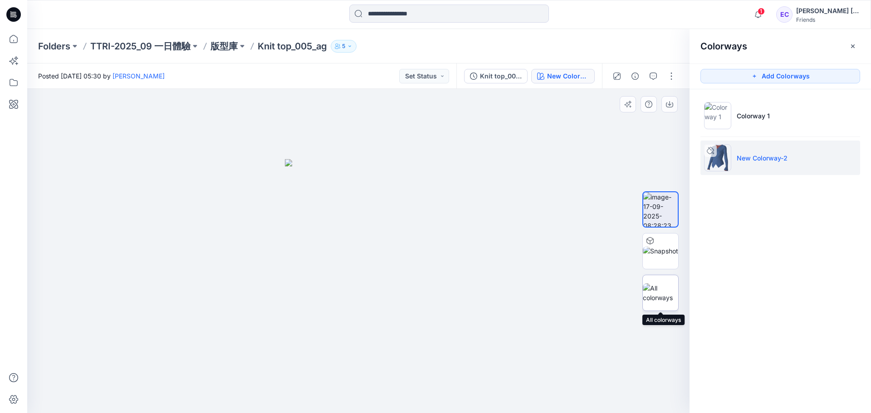
click at [665, 295] on img at bounding box center [660, 293] width 35 height 19
click at [852, 46] on icon "button" at bounding box center [853, 46] width 4 height 4
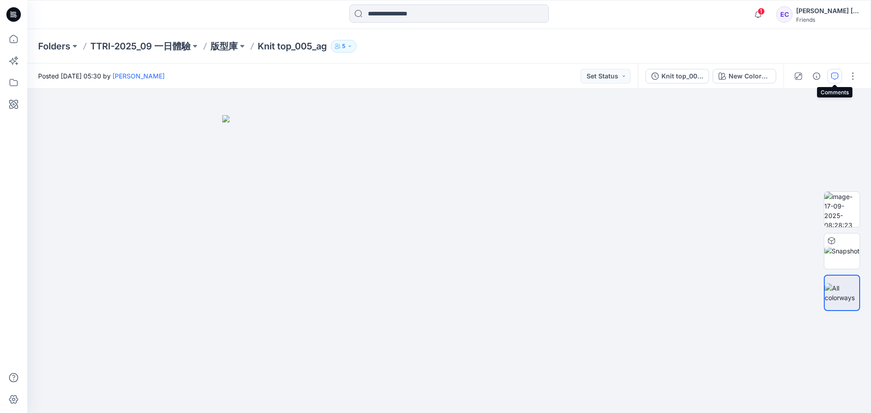
click at [835, 77] on icon "button" at bounding box center [834, 76] width 7 height 7
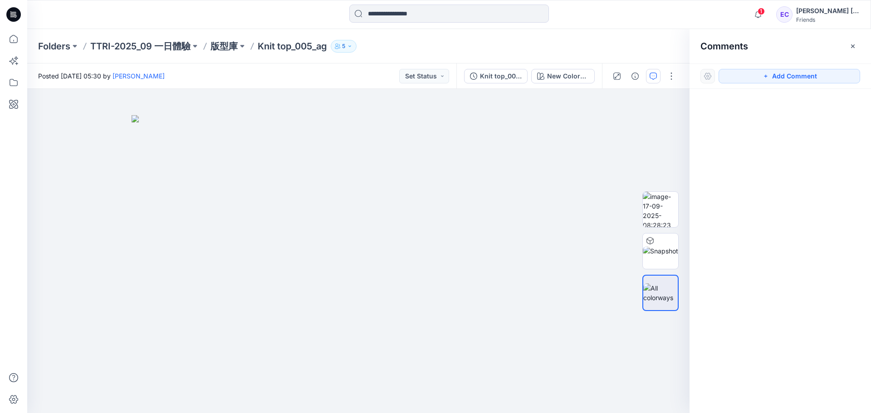
click at [835, 77] on button "Add Comment" at bounding box center [790, 76] width 142 height 15
click at [338, 231] on div "1" at bounding box center [358, 251] width 662 height 324
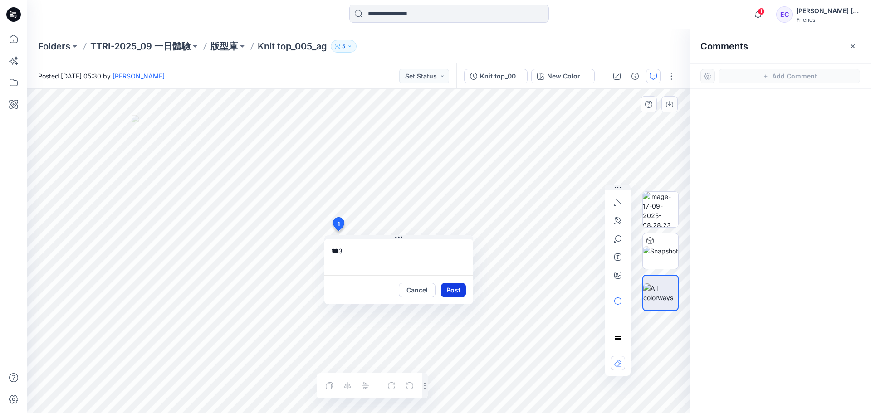
type textarea "***"
click at [443, 287] on button "Post" at bounding box center [453, 290] width 25 height 15
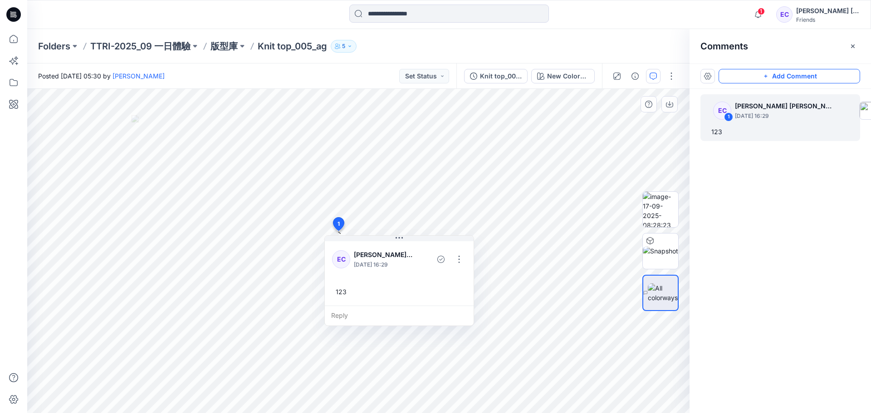
click at [808, 83] on button "Add Comment" at bounding box center [790, 76] width 142 height 15
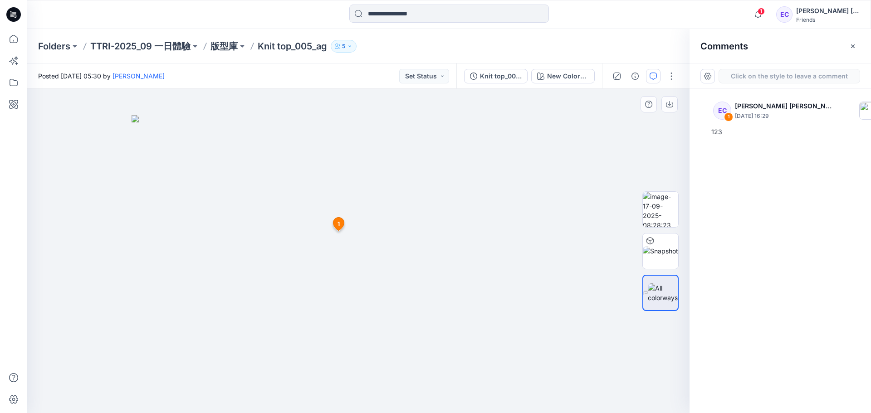
click at [401, 166] on div "2 1 EC Eva Chen September 17, 2025 16:29 123 Reply" at bounding box center [358, 251] width 662 height 324
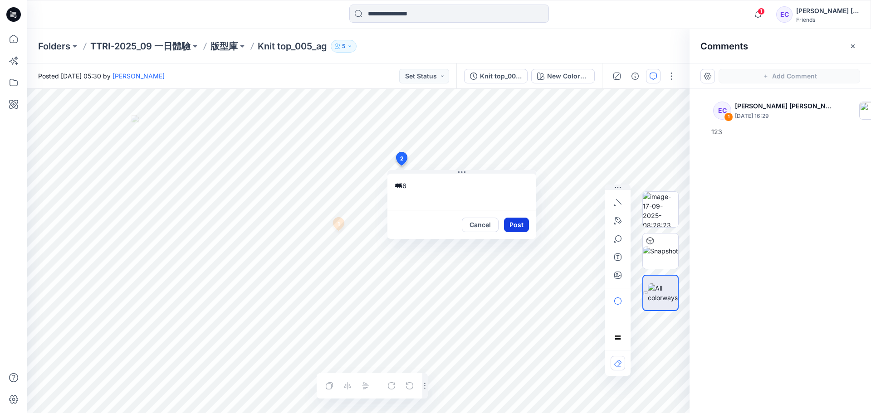
type textarea "***"
click at [518, 221] on button "Post" at bounding box center [516, 225] width 25 height 15
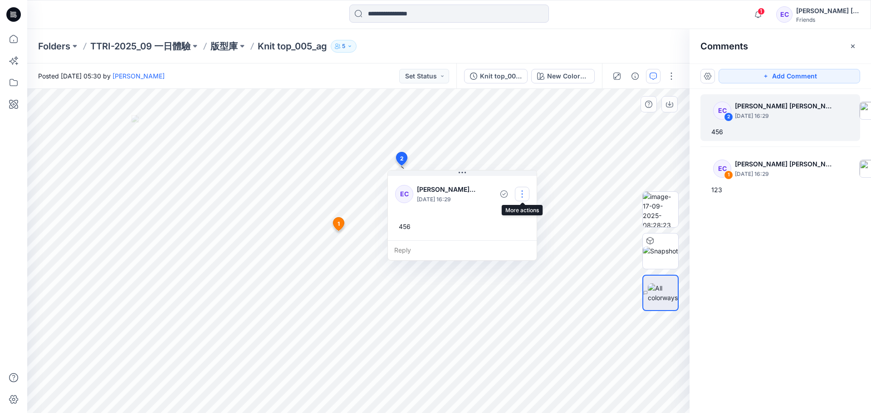
click at [521, 191] on button "button" at bounding box center [522, 194] width 15 height 15
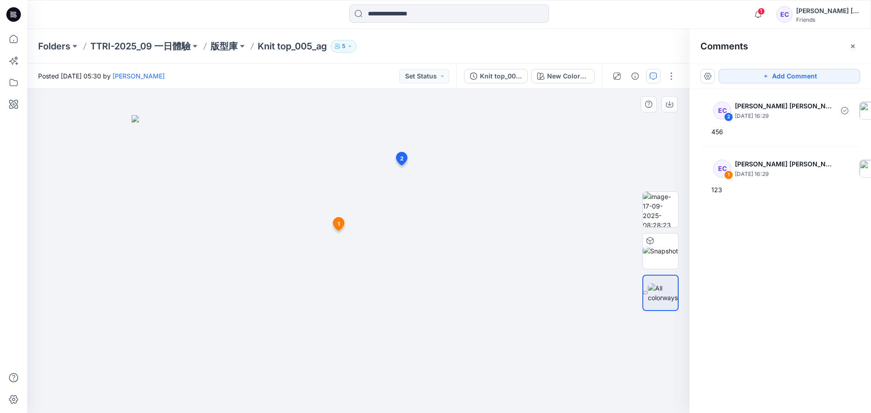
drag, startPoint x: 792, startPoint y: 109, endPoint x: 403, endPoint y: 161, distance: 392.7
click at [402, 161] on span "2" at bounding box center [402, 159] width 4 height 8
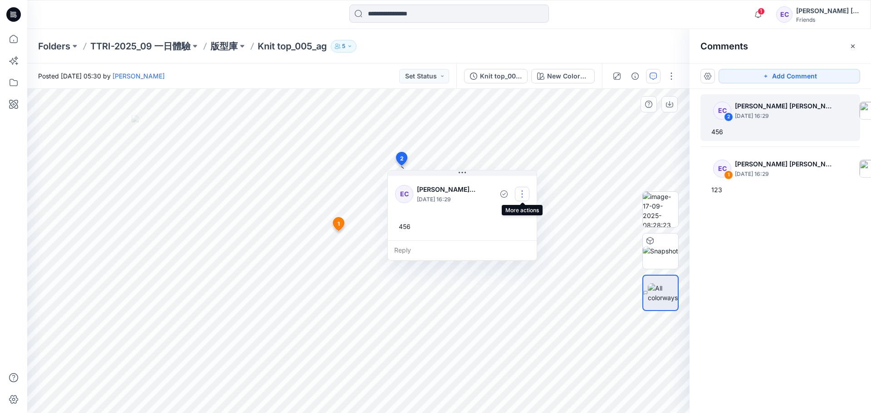
click at [524, 196] on button "button" at bounding box center [522, 194] width 15 height 15
click at [527, 239] on p "Delete thread" at bounding box center [524, 240] width 40 height 10
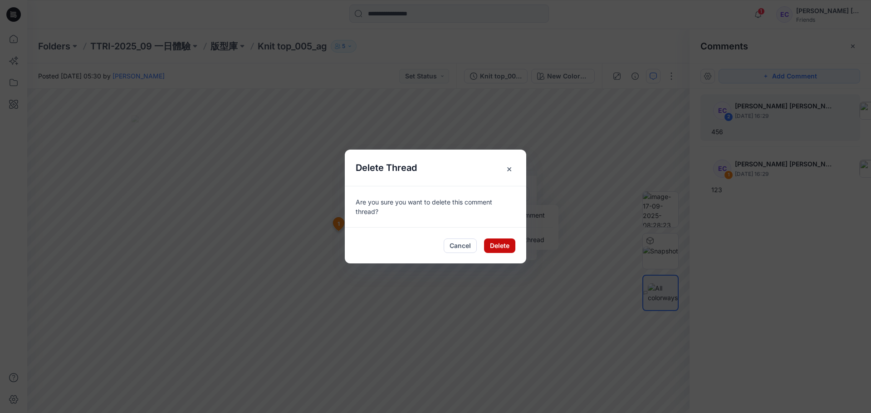
click at [513, 244] on button "Delete" at bounding box center [499, 246] width 31 height 15
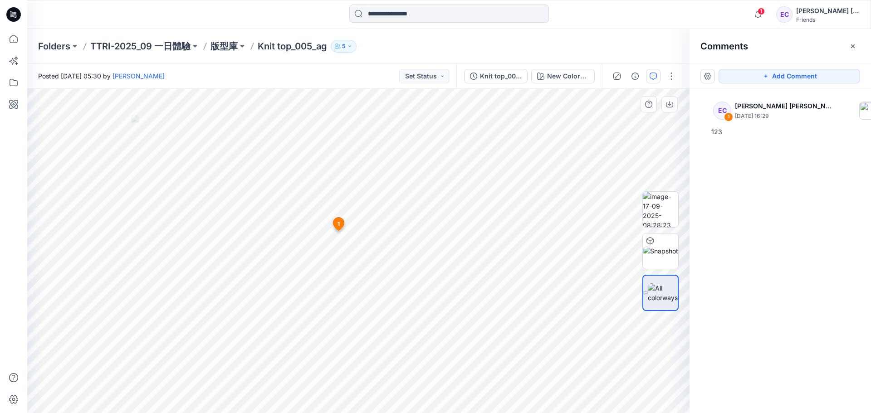
click at [335, 226] on icon at bounding box center [338, 224] width 11 height 13
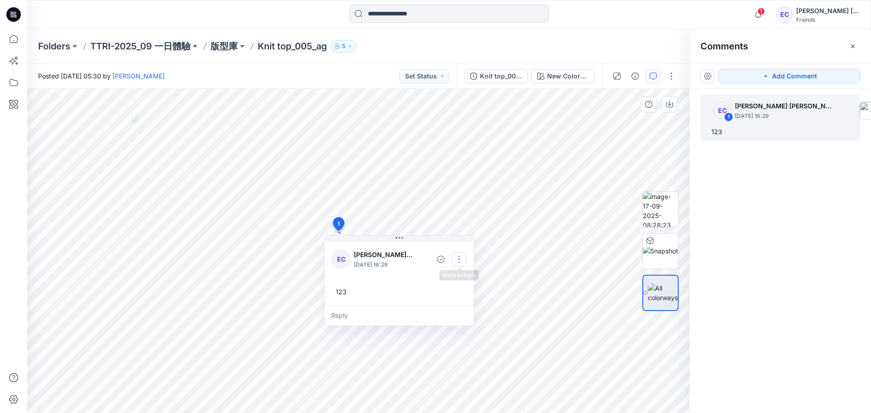
click at [459, 258] on button "button" at bounding box center [459, 259] width 15 height 15
click at [472, 306] on p "Delete thread" at bounding box center [461, 305] width 40 height 10
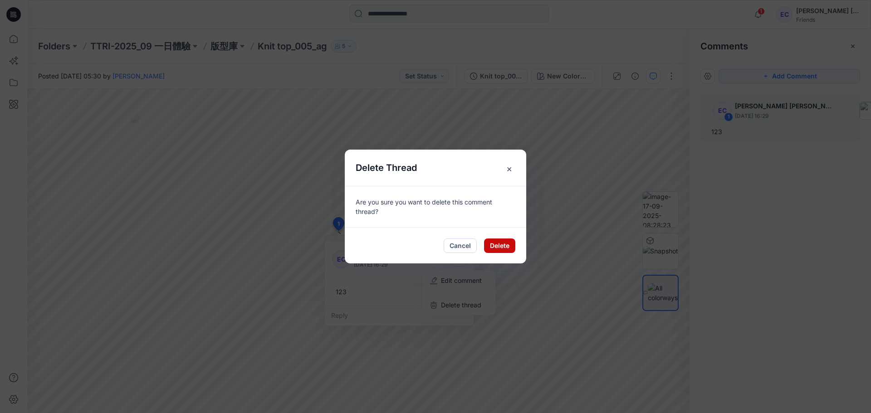
click at [492, 249] on button "Delete" at bounding box center [499, 246] width 31 height 15
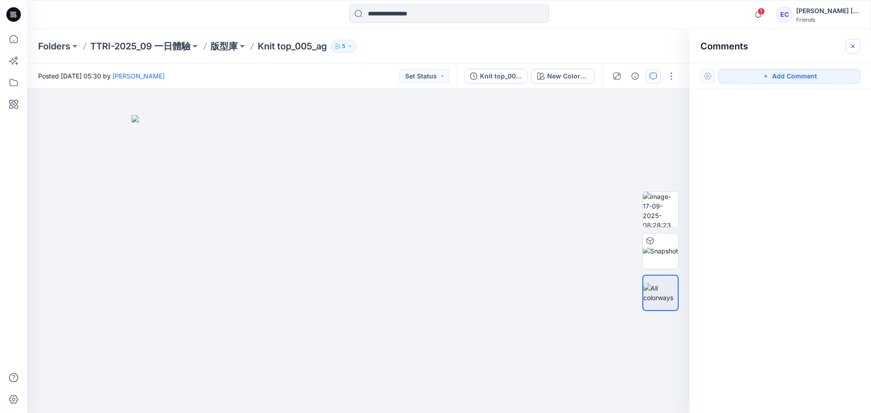
click at [852, 46] on icon "button" at bounding box center [852, 46] width 7 height 7
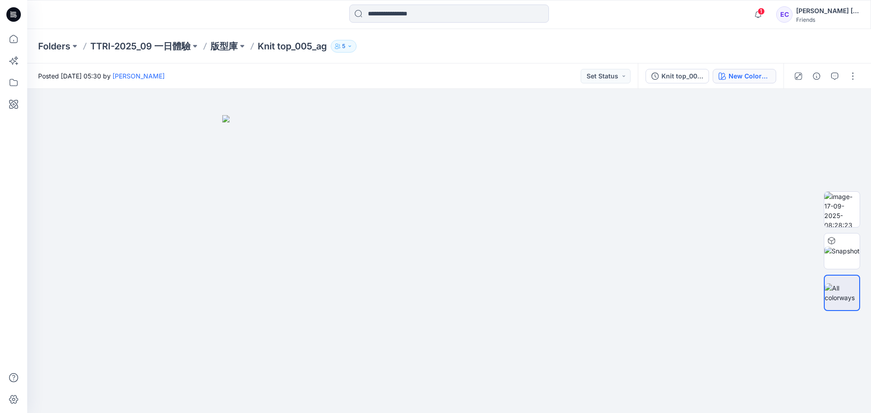
click at [731, 83] on button "New Colorway-2" at bounding box center [745, 76] width 64 height 15
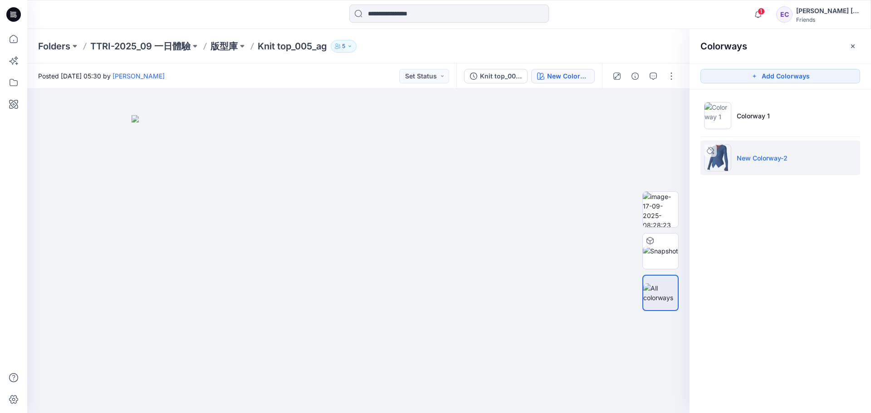
drag, startPoint x: 734, startPoint y: 165, endPoint x: 741, endPoint y: 154, distance: 13.5
click at [741, 154] on p "New Colorway-2" at bounding box center [762, 158] width 51 height 10
click at [713, 149] on icon at bounding box center [710, 150] width 7 height 7
click at [567, 175] on div at bounding box center [358, 251] width 662 height 324
click at [568, 85] on div "Knit top_005_ag New Colorway-2" at bounding box center [529, 76] width 146 height 25
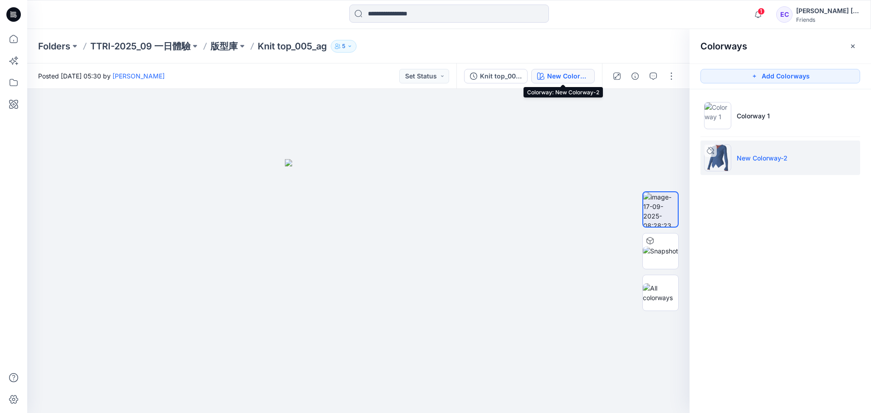
click at [568, 77] on div "New Colorway-2" at bounding box center [568, 76] width 42 height 10
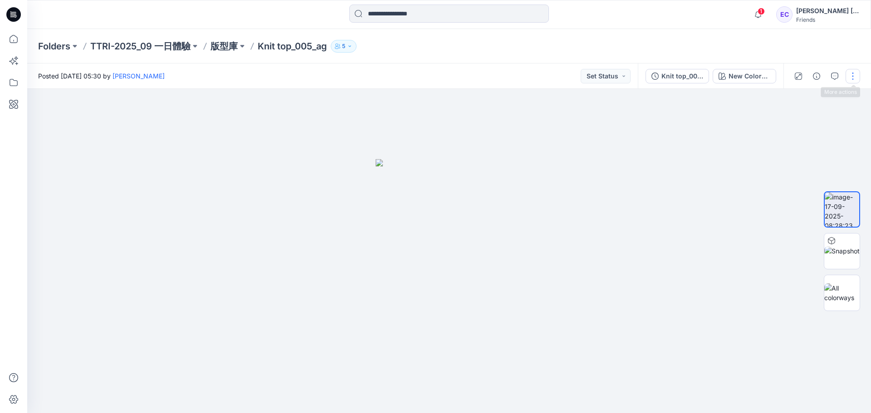
click at [854, 77] on button "button" at bounding box center [853, 76] width 15 height 15
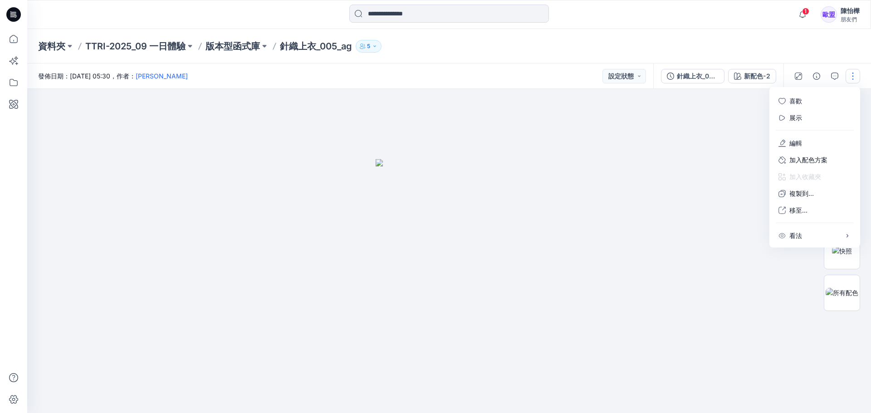
drag, startPoint x: 708, startPoint y: 185, endPoint x: 706, endPoint y: 162, distance: 23.2
click at [708, 185] on div at bounding box center [449, 251] width 844 height 324
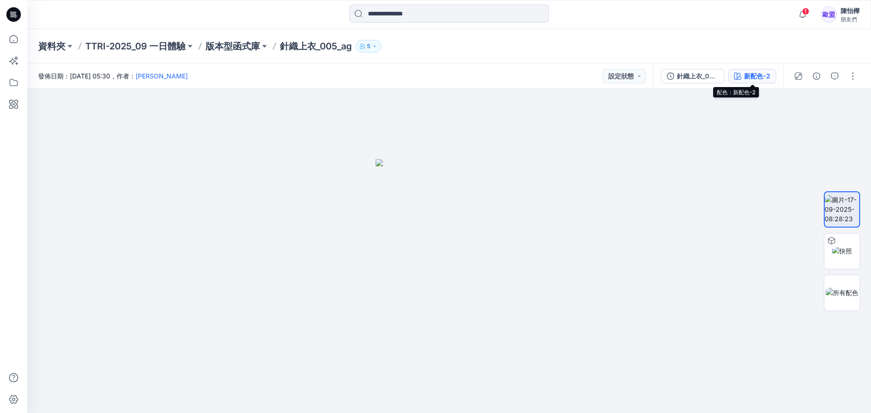
click at [736, 74] on icon "button" at bounding box center [737, 76] width 7 height 7
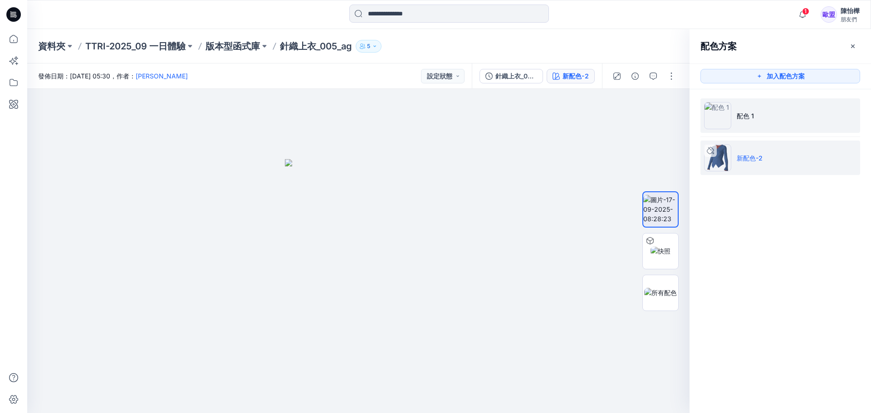
click at [729, 115] on img at bounding box center [717, 115] width 27 height 27
drag, startPoint x: 752, startPoint y: 159, endPoint x: 778, endPoint y: 158, distance: 25.9
click at [778, 158] on li "新配色-2" at bounding box center [780, 158] width 160 height 34
click at [742, 119] on font "配色 1" at bounding box center [745, 116] width 17 height 8
click at [714, 162] on img at bounding box center [717, 157] width 27 height 27
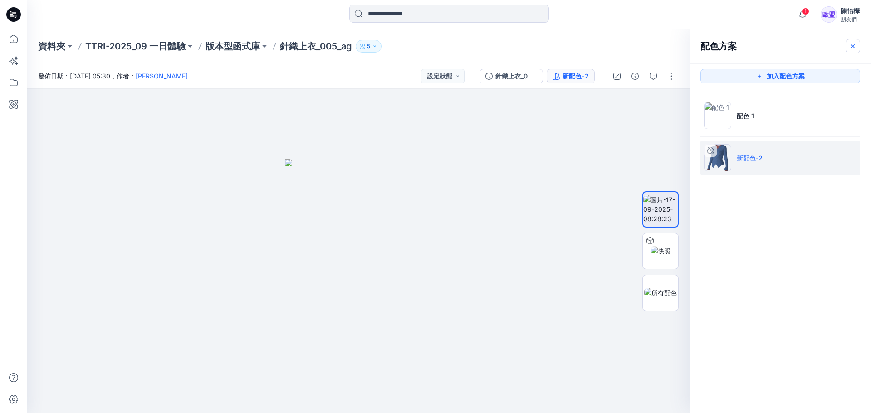
click at [847, 49] on button "button" at bounding box center [853, 46] width 15 height 15
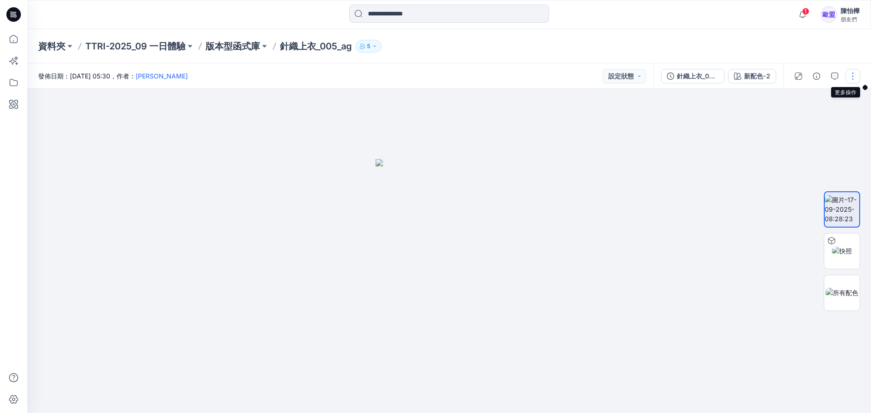
click at [849, 77] on button "button" at bounding box center [853, 76] width 15 height 15
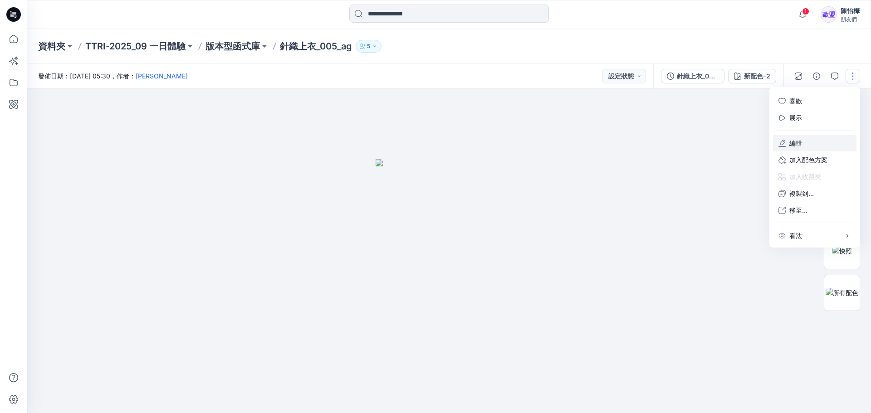
click at [807, 142] on button "編輯" at bounding box center [814, 143] width 83 height 17
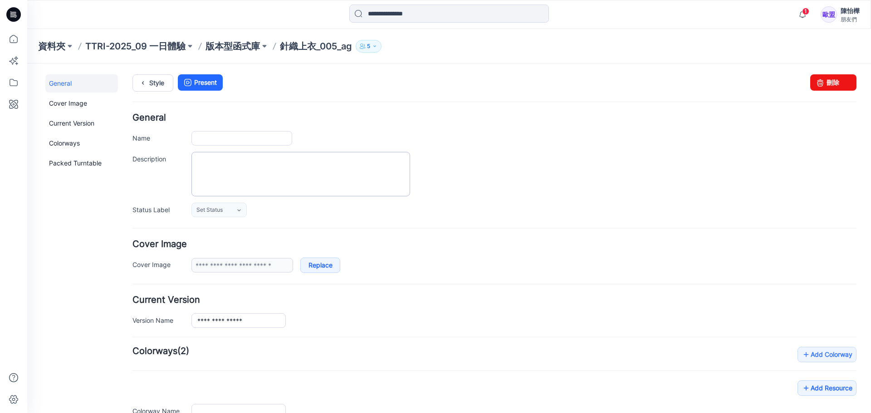
type input "**********"
click at [88, 140] on link "Colorways" at bounding box center [81, 143] width 73 height 18
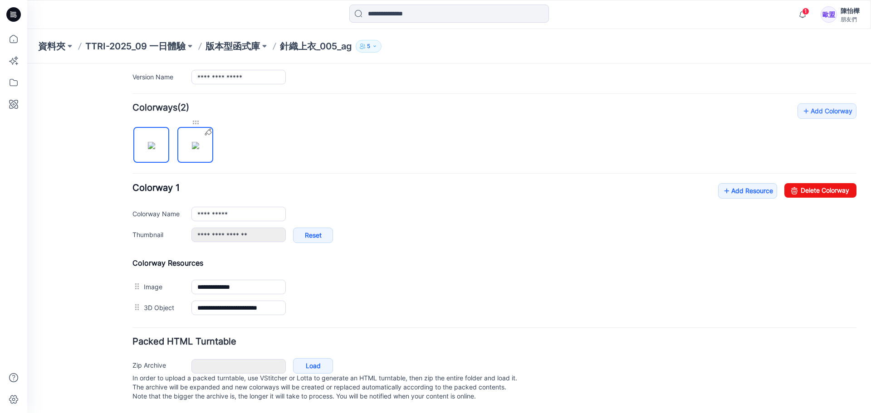
click at [196, 118] on div at bounding box center [195, 122] width 36 height 9
click at [209, 128] on icon at bounding box center [209, 132] width 9 height 9
click at [198, 142] on img at bounding box center [195, 145] width 7 height 7
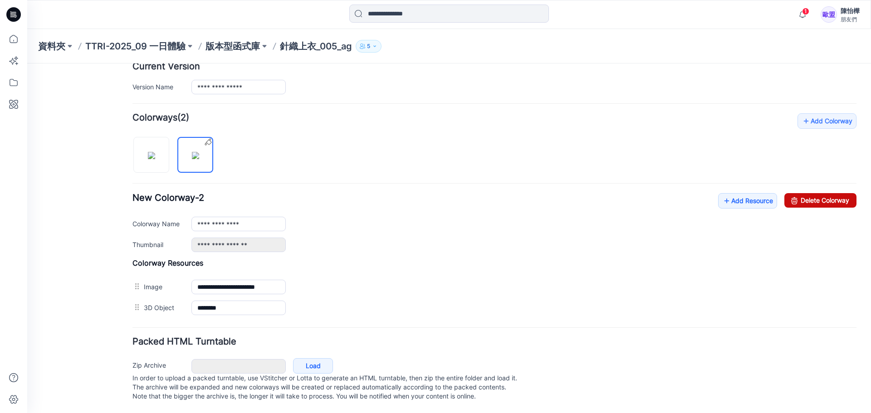
drag, startPoint x: 505, startPoint y: 93, endPoint x: 811, endPoint y: 193, distance: 322.4
click at [811, 193] on link "Delete Colorway" at bounding box center [820, 200] width 72 height 15
type input "**********"
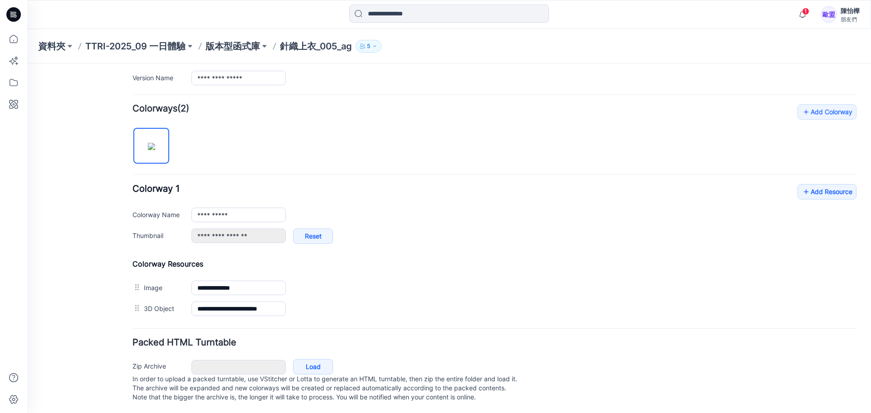
scroll to position [0, 0]
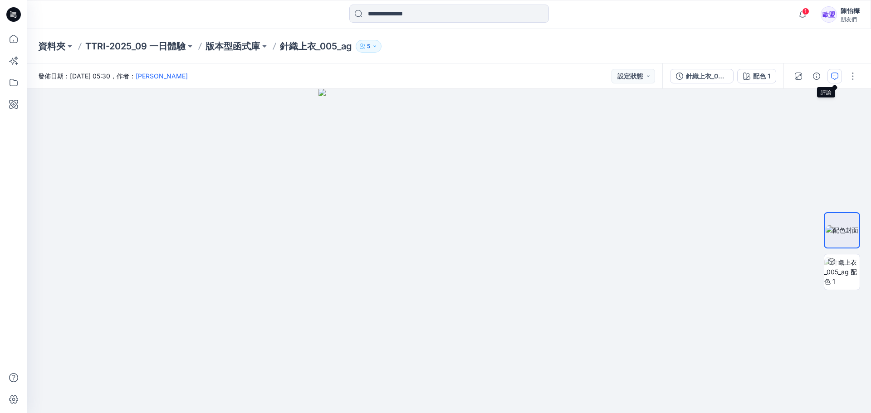
click at [838, 79] on button "button" at bounding box center [835, 76] width 15 height 15
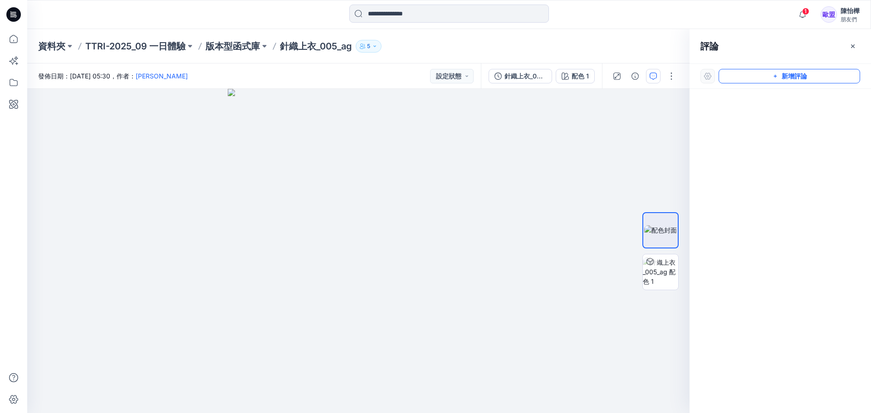
click at [805, 75] on font "新增評論" at bounding box center [794, 77] width 25 height 8
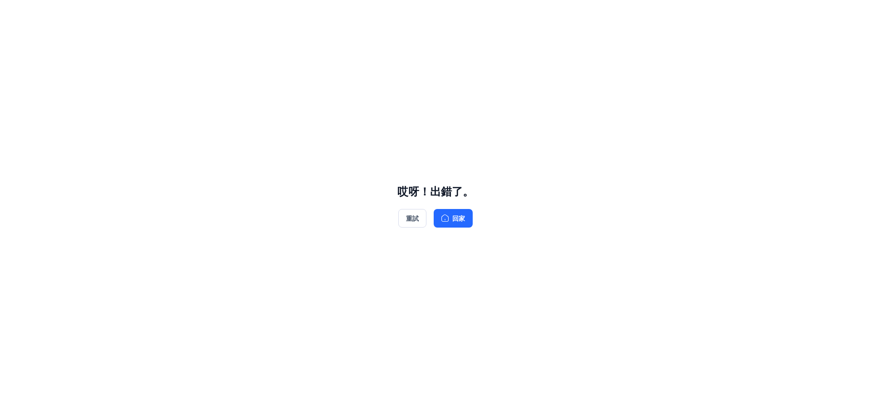
drag, startPoint x: 424, startPoint y: 202, endPoint x: 422, endPoint y: 207, distance: 4.9
click at [423, 216] on button "重試" at bounding box center [412, 218] width 28 height 19
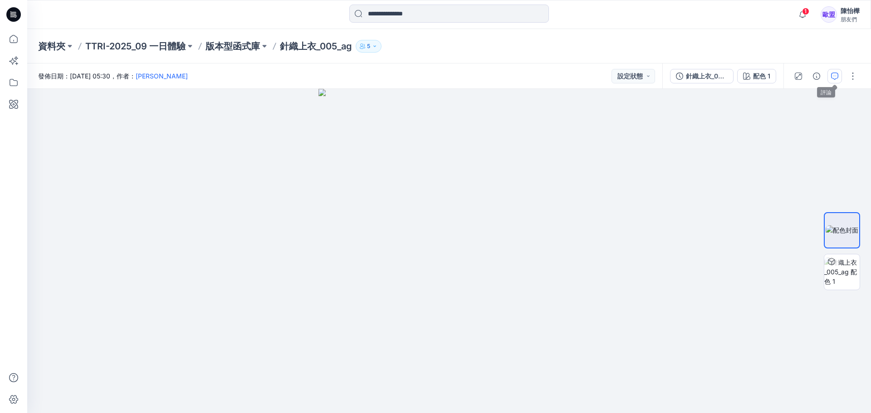
click at [831, 73] on button "button" at bounding box center [835, 76] width 15 height 15
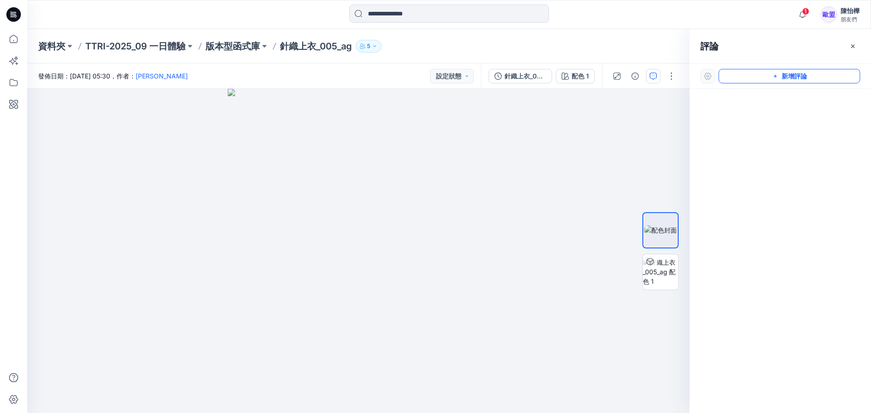
click at [800, 79] on font "新增評論" at bounding box center [794, 77] width 25 height 8
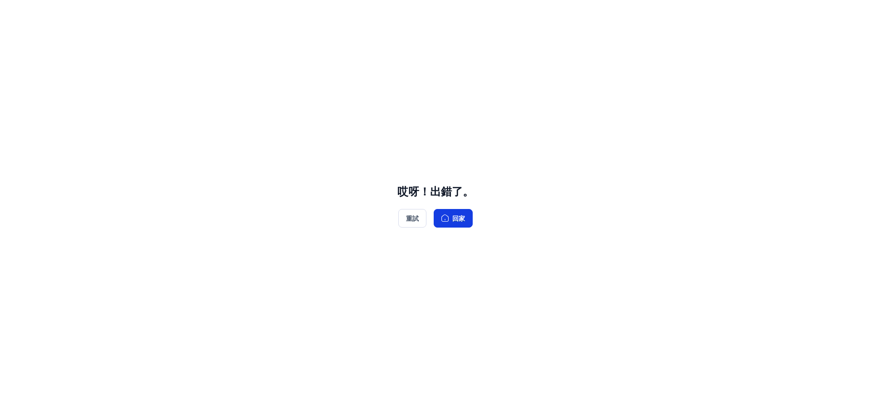
click at [453, 218] on font "回家" at bounding box center [458, 219] width 13 height 8
click at [407, 216] on font "重試" at bounding box center [412, 219] width 13 height 8
